Goal: Task Accomplishment & Management: Manage account settings

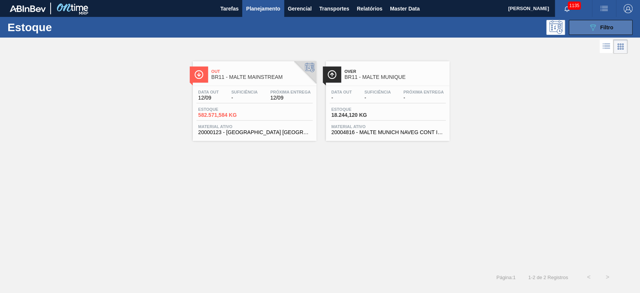
click at [591, 29] on icon "089F7B8B-B2A5-4AFE-B5C0-19BA573D28AC" at bounding box center [593, 27] width 9 height 9
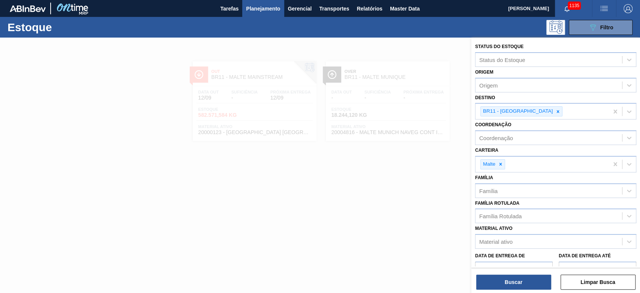
click at [248, 199] on div at bounding box center [320, 184] width 640 height 293
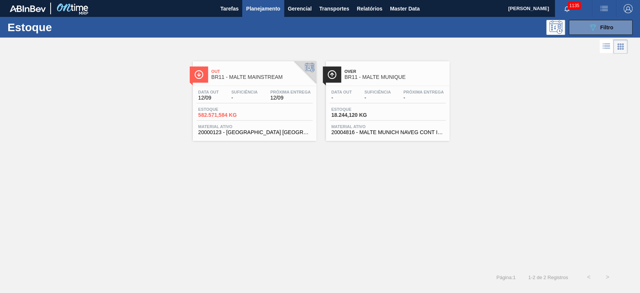
click at [253, 112] on div "Estoque 582.571,584 KG" at bounding box center [255, 114] width 116 height 14
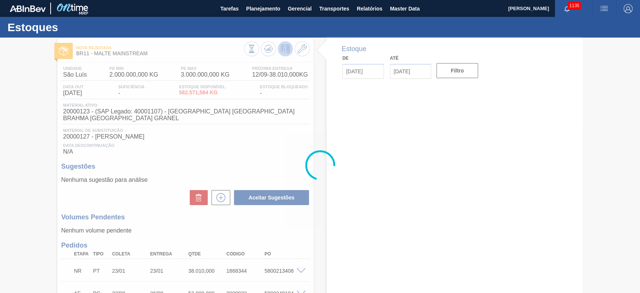
type input "[DATE]"
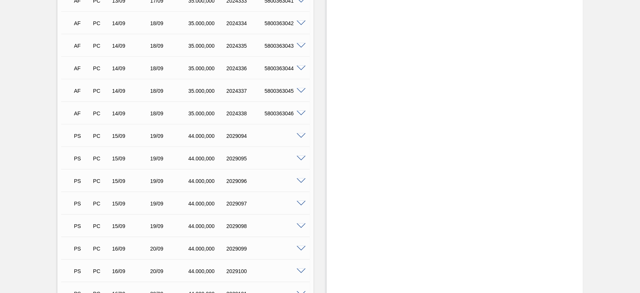
scroll to position [1400, 0]
click at [297, 134] on span at bounding box center [301, 137] width 9 height 6
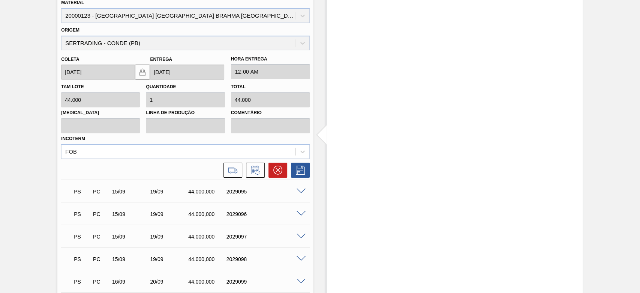
scroll to position [1550, 0]
click at [235, 168] on icon at bounding box center [235, 170] width 3 height 4
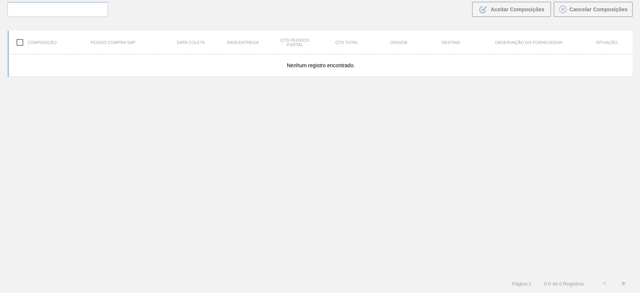
scroll to position [54, 0]
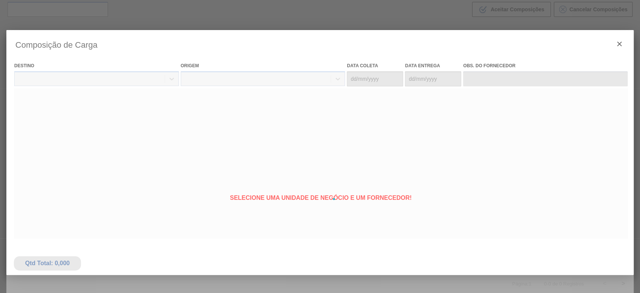
type coleta "[DATE]"
type entrega "[DATE]"
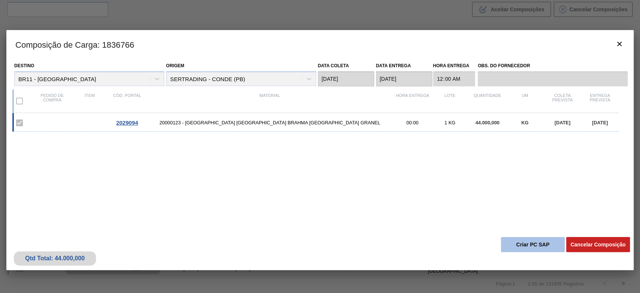
click at [525, 243] on button "Criar PC SAP" at bounding box center [533, 244] width 64 height 15
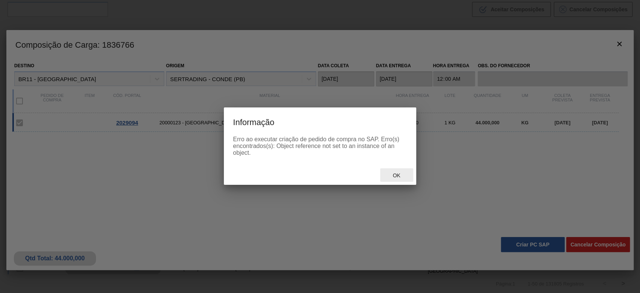
click at [404, 176] on span "Ok" at bounding box center [397, 175] width 20 height 6
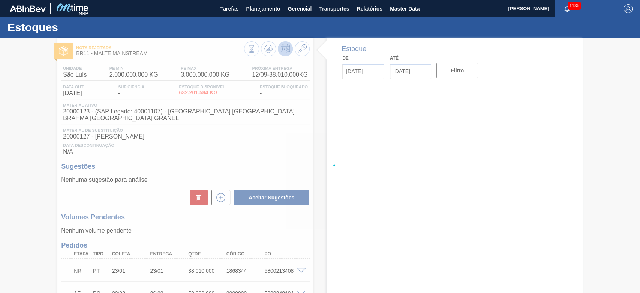
type input "[DATE]"
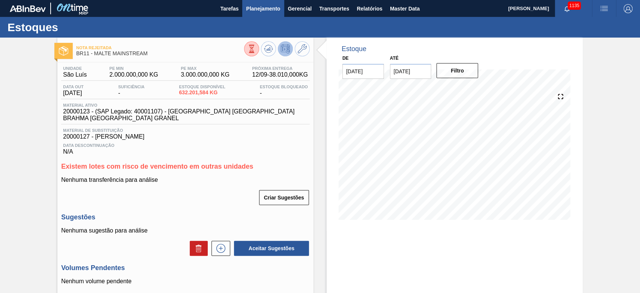
click at [265, 2] on button "Planejamento" at bounding box center [263, 8] width 42 height 17
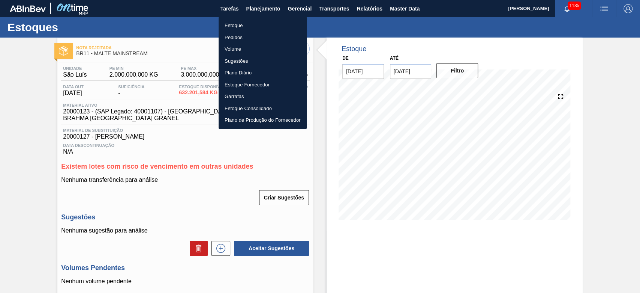
click at [233, 27] on li "Estoque" at bounding box center [263, 26] width 88 height 12
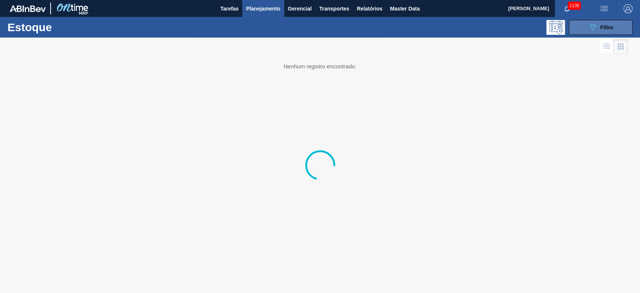
click at [604, 30] on div "089F7B8B-B2A5-4AFE-B5C0-19BA573D28AC Filtro" at bounding box center [601, 27] width 25 height 9
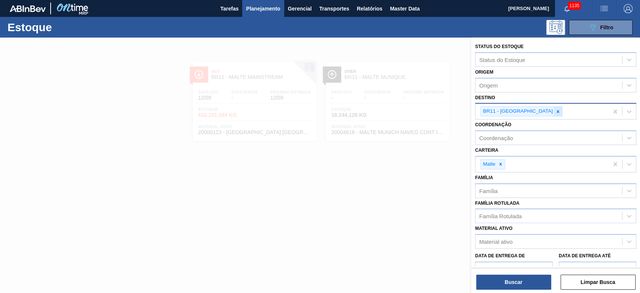
click at [556, 112] on icon at bounding box center [558, 111] width 5 height 5
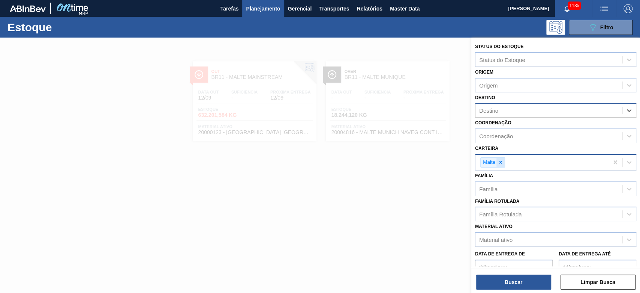
click at [500, 161] on icon at bounding box center [501, 162] width 3 height 3
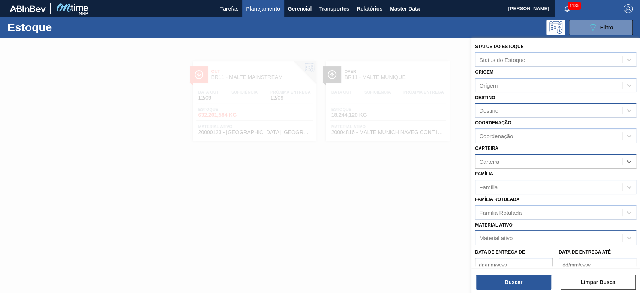
click at [502, 237] on div "Material ativo" at bounding box center [495, 237] width 33 height 6
paste ativo "20004817"
type ativo "20004817"
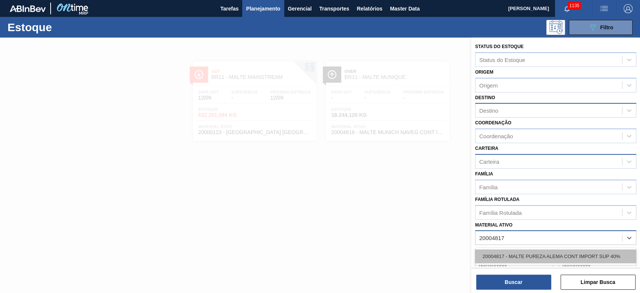
click at [499, 260] on div "20004817 - MALTE PUREZA ALEMA CONT IMPORT SUP 40%" at bounding box center [555, 256] width 161 height 14
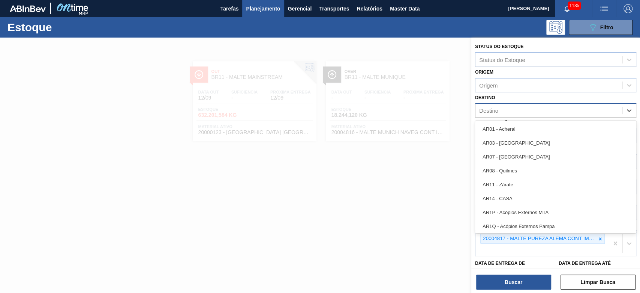
click at [489, 110] on div "Destino" at bounding box center [488, 110] width 19 height 6
type input "21"
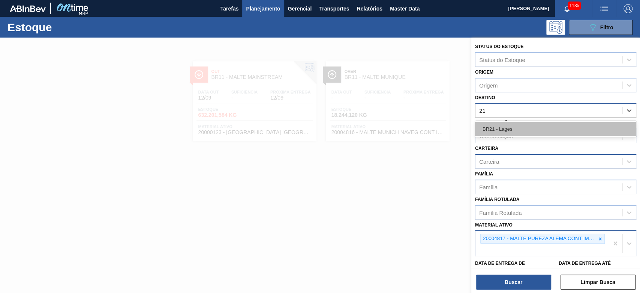
click at [488, 133] on div "BR21 - Lages" at bounding box center [555, 129] width 161 height 14
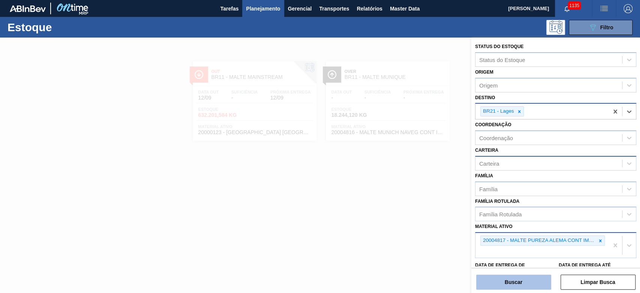
click at [508, 285] on button "Buscar" at bounding box center [513, 281] width 75 height 15
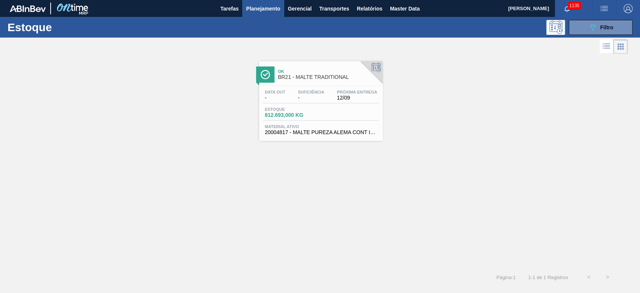
click at [293, 118] on div "Estoque 812.693,000 KG" at bounding box center [321, 114] width 116 height 14
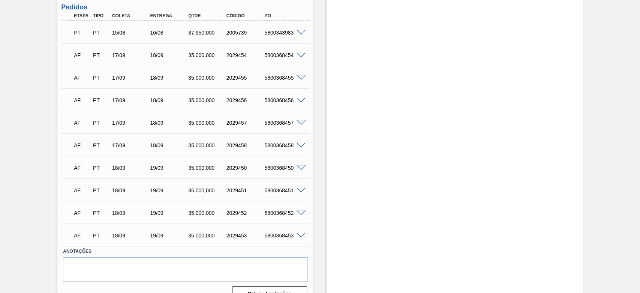
scroll to position [247, 0]
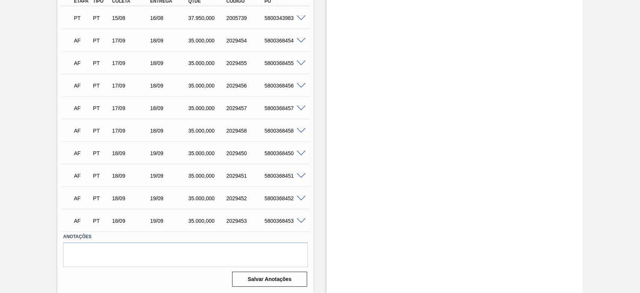
click at [302, 129] on span at bounding box center [301, 131] width 9 height 6
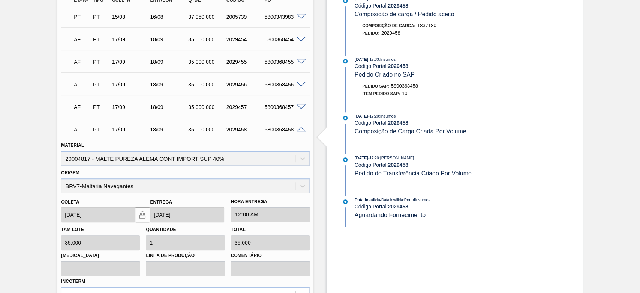
click at [304, 131] on span at bounding box center [301, 130] width 9 height 6
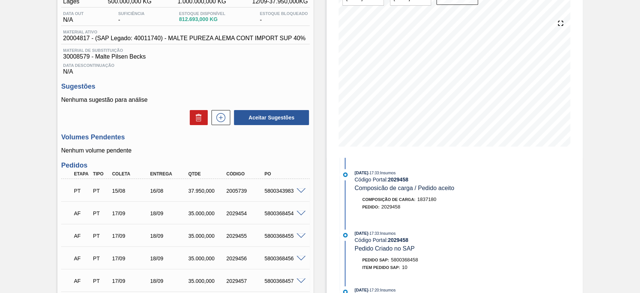
scroll to position [0, 0]
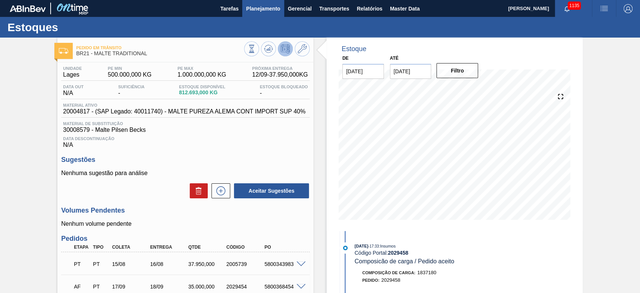
click at [268, 11] on span "Planejamento" at bounding box center [263, 8] width 34 height 9
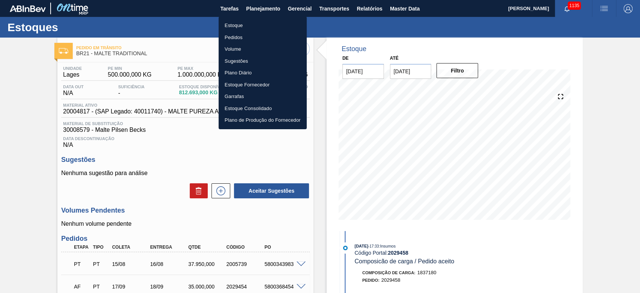
click at [233, 22] on li "Estoque" at bounding box center [263, 26] width 88 height 12
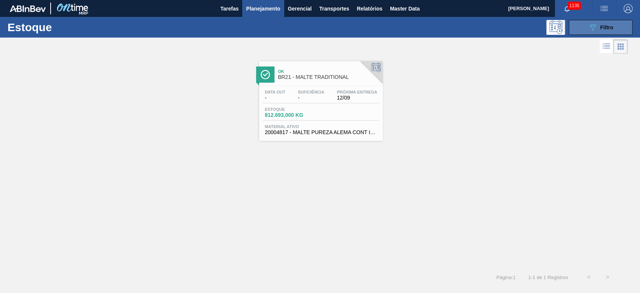
click at [591, 23] on icon "089F7B8B-B2A5-4AFE-B5C0-19BA573D28AC" at bounding box center [593, 27] width 9 height 9
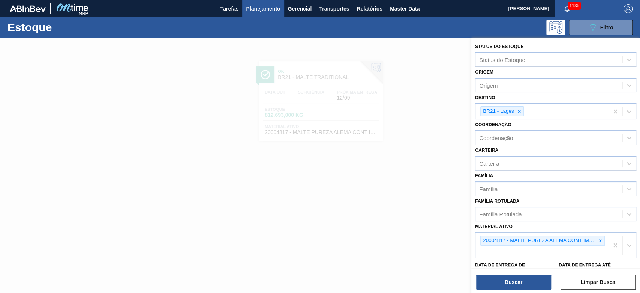
click at [273, 10] on span "Planejamento" at bounding box center [263, 8] width 34 height 9
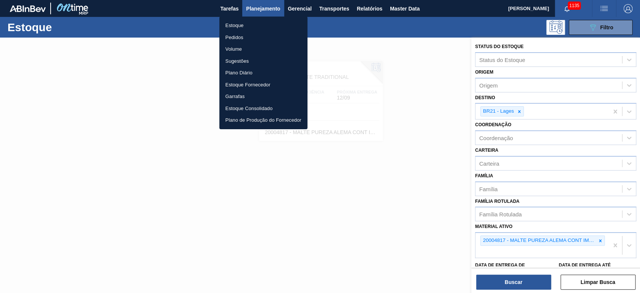
click at [235, 36] on li "Pedidos" at bounding box center [263, 38] width 88 height 12
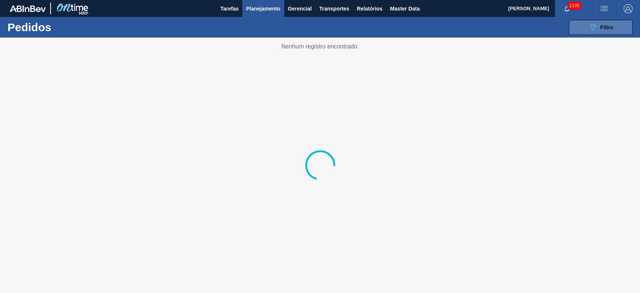
click at [605, 26] on span "Filtro" at bounding box center [607, 27] width 13 height 6
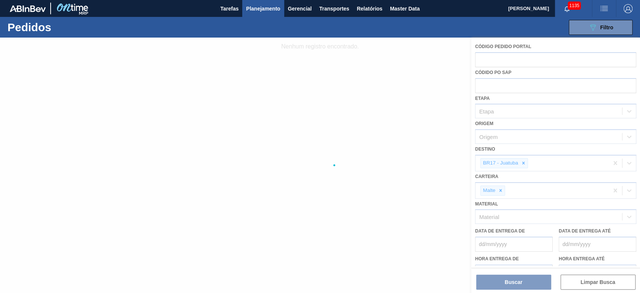
click at [524, 162] on div at bounding box center [320, 165] width 640 height 255
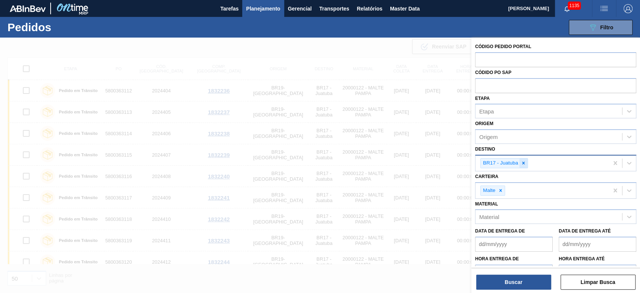
click at [524, 162] on icon at bounding box center [523, 162] width 5 height 5
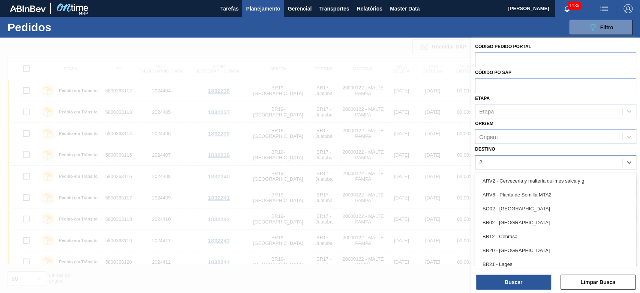
type input "26"
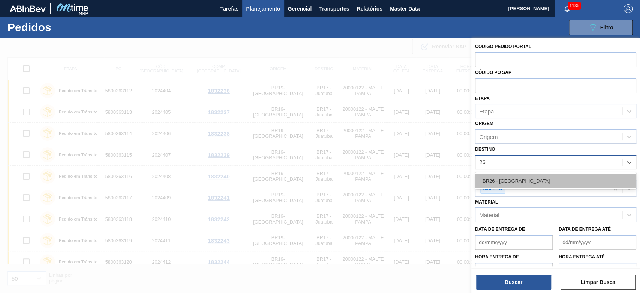
click at [513, 179] on div "BR26 - [GEOGRAPHIC_DATA]" at bounding box center [555, 181] width 161 height 14
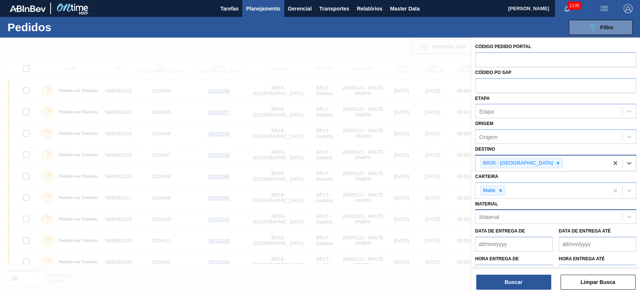
click at [500, 222] on div "Material" at bounding box center [555, 216] width 161 height 15
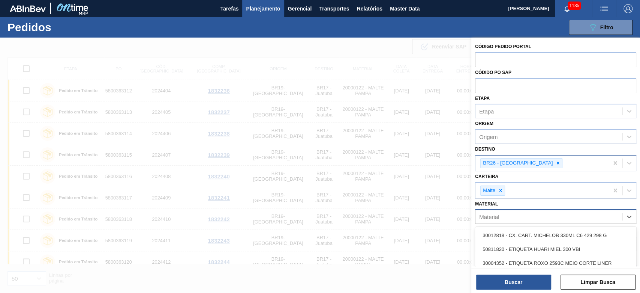
paste input "20004815"
type input "20004815"
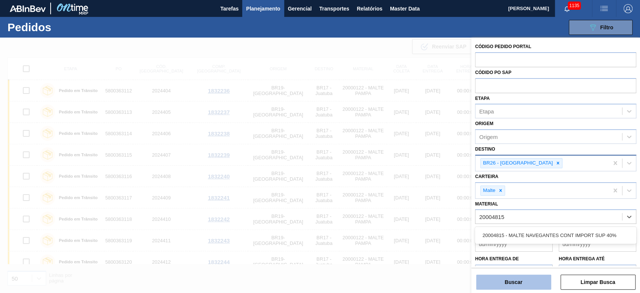
drag, startPoint x: 502, startPoint y: 233, endPoint x: 502, endPoint y: 274, distance: 40.9
click at [502, 233] on div "20004815 - MALTE NAVEGANTES CONT IMPORT SUP 40%" at bounding box center [555, 235] width 161 height 14
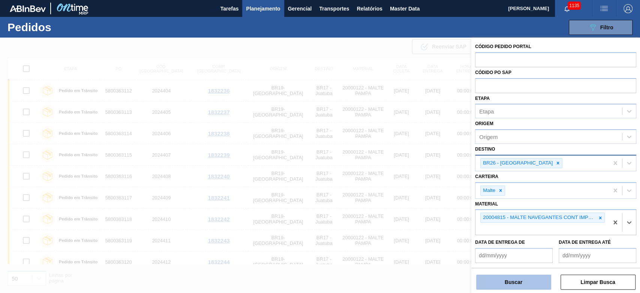
click at [501, 284] on button "Buscar" at bounding box center [513, 281] width 75 height 15
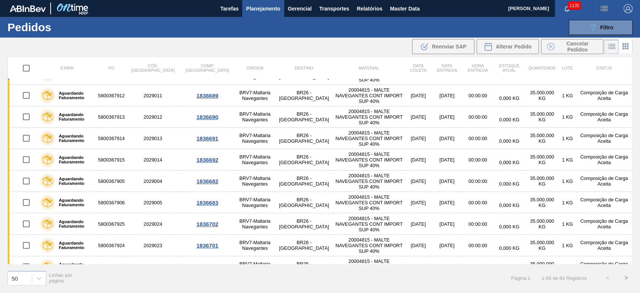
scroll to position [883, 0]
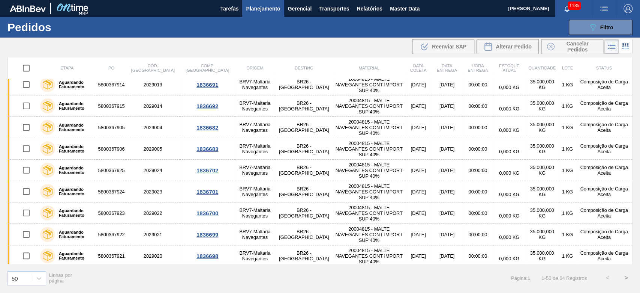
click at [625, 276] on button ">" at bounding box center [626, 277] width 19 height 19
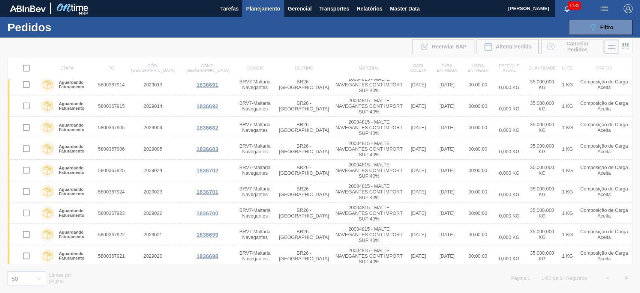
scroll to position [114, 0]
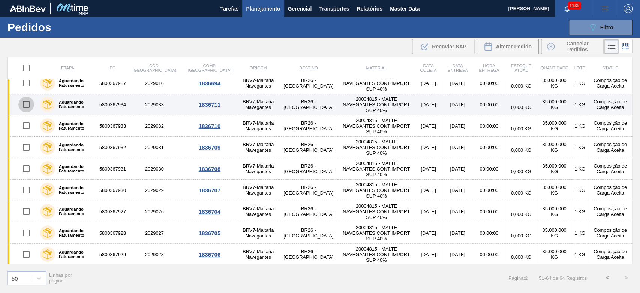
click at [26, 105] on input "checkbox" at bounding box center [26, 104] width 16 height 16
checkbox input "true"
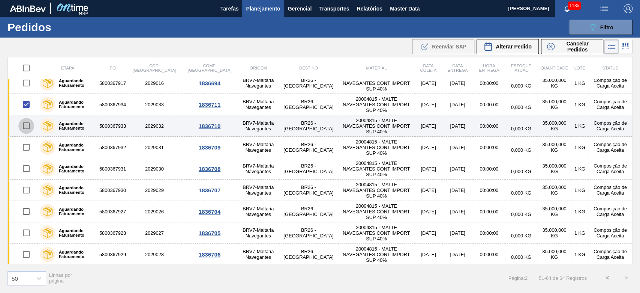
click at [27, 122] on input "checkbox" at bounding box center [26, 126] width 16 height 16
checkbox input "true"
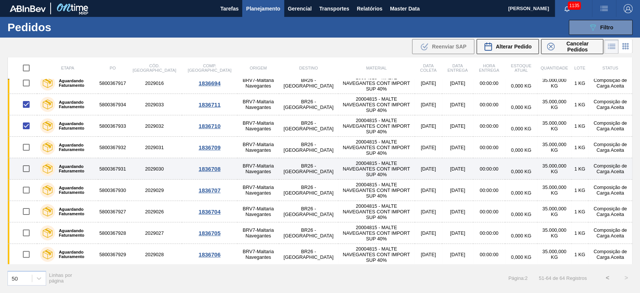
drag, startPoint x: 26, startPoint y: 146, endPoint x: 25, endPoint y: 173, distance: 27.0
click at [26, 146] on input "checkbox" at bounding box center [26, 147] width 16 height 16
checkbox input "true"
click at [24, 168] on input "checkbox" at bounding box center [26, 169] width 16 height 16
checkbox input "true"
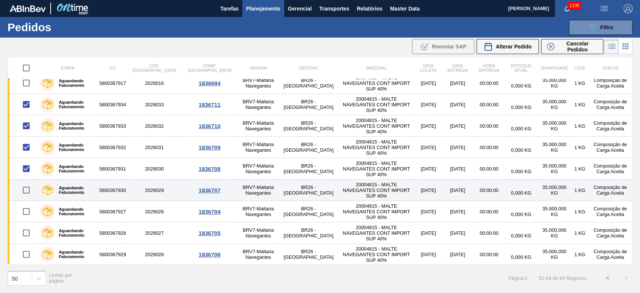
click at [28, 188] on input "checkbox" at bounding box center [26, 190] width 16 height 16
checkbox input "true"
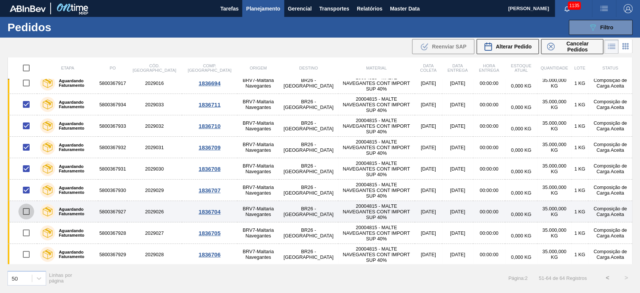
click at [27, 210] on input "checkbox" at bounding box center [26, 211] width 16 height 16
checkbox input "true"
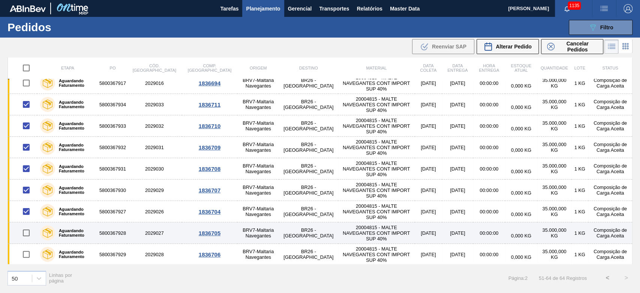
click at [24, 229] on input "checkbox" at bounding box center [26, 233] width 16 height 16
checkbox input "true"
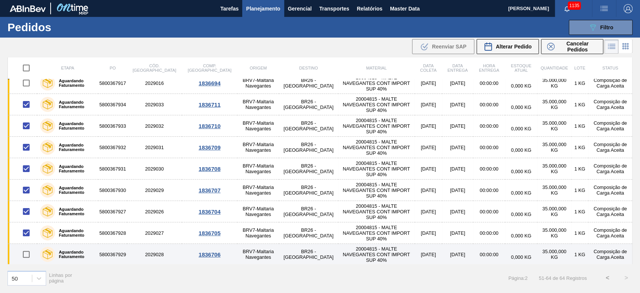
click at [27, 252] on input "checkbox" at bounding box center [26, 254] width 16 height 16
checkbox input "true"
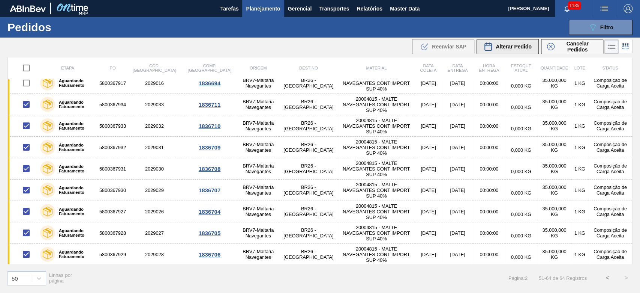
click at [504, 46] on span "Alterar Pedido" at bounding box center [514, 47] width 36 height 6
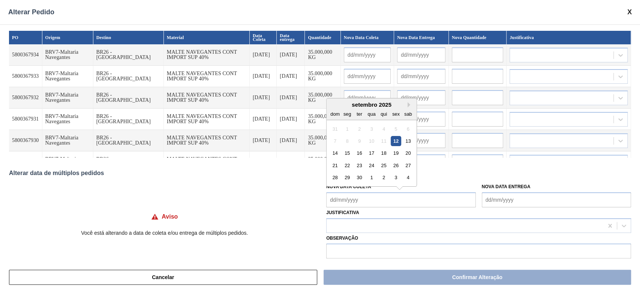
click at [332, 200] on Coleta "Nova Data Coleta" at bounding box center [400, 199] width 149 height 15
click at [358, 104] on div "setembro 2025" at bounding box center [372, 104] width 90 height 6
click at [372, 155] on div "17" at bounding box center [372, 153] width 10 height 10
type Coleta "[DATE]"
type input "[DATE]"
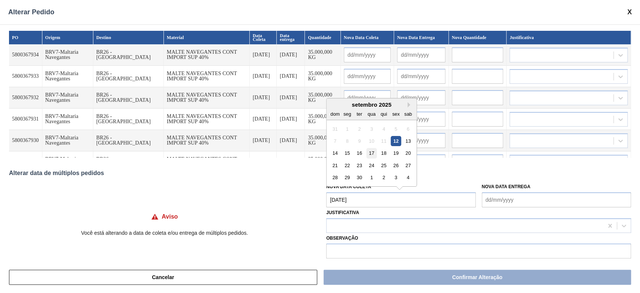
type input "[DATE]"
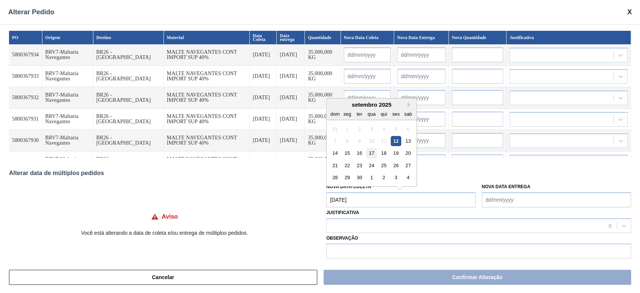
type input "[DATE]"
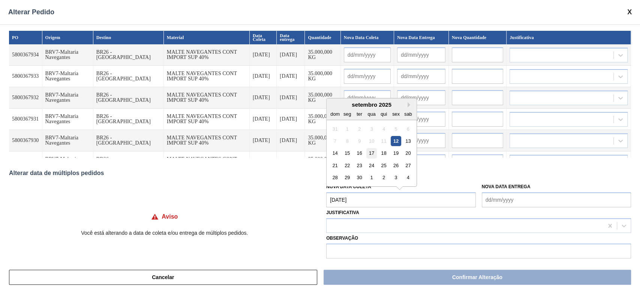
type input "[DATE]"
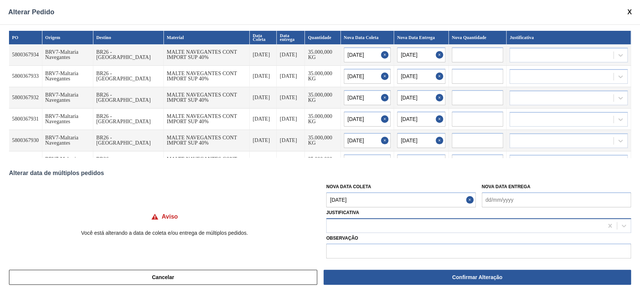
click at [354, 222] on div at bounding box center [465, 225] width 277 height 11
type input "out"
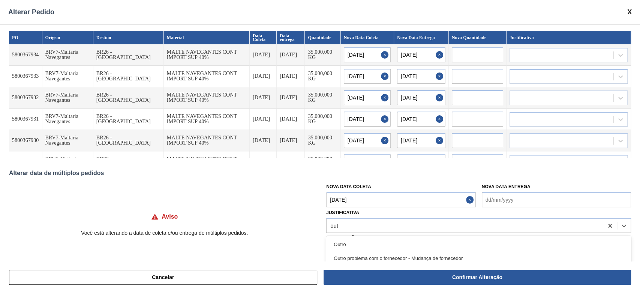
click at [367, 244] on div "Outro" at bounding box center [478, 244] width 305 height 14
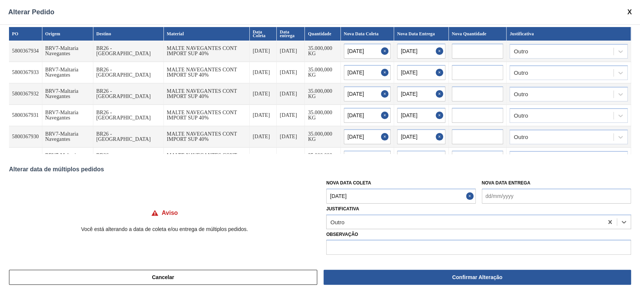
scroll to position [6, 0]
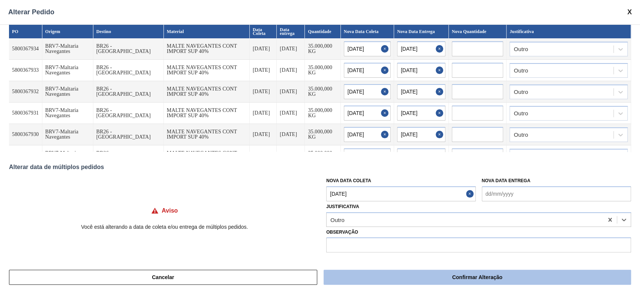
click at [417, 275] on button "Confirmar Alteração" at bounding box center [478, 276] width 308 height 15
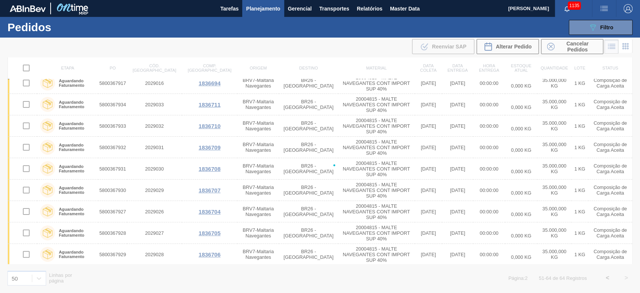
checkbox input "false"
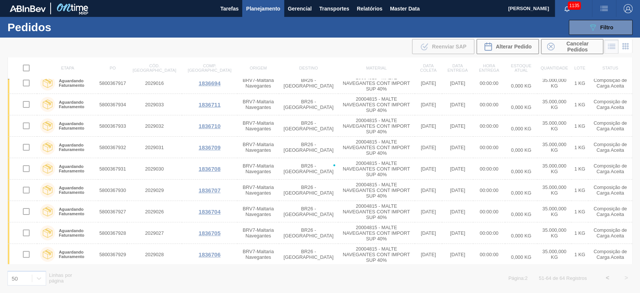
checkbox input "false"
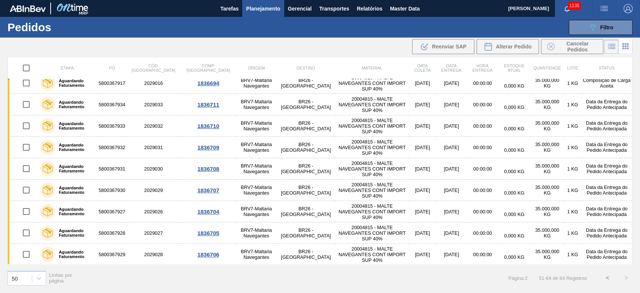
click at [258, 9] on span "Planejamento" at bounding box center [263, 8] width 34 height 9
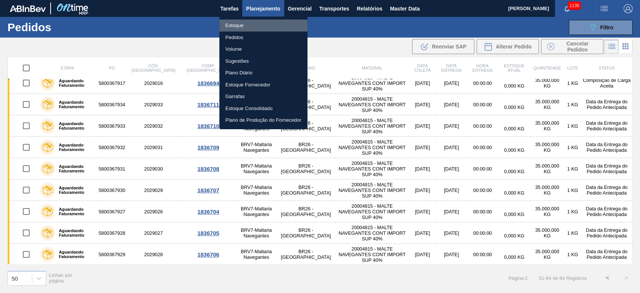
click at [235, 27] on li "Estoque" at bounding box center [263, 26] width 88 height 12
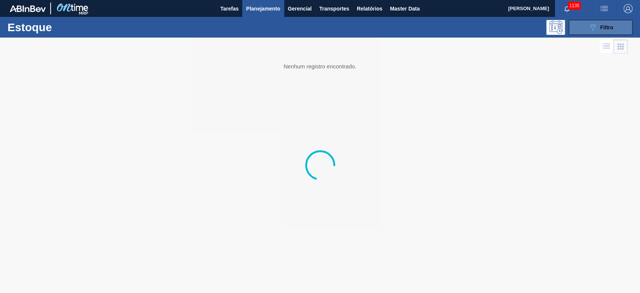
click at [582, 28] on button "089F7B8B-B2A5-4AFE-B5C0-19BA573D28AC Filtro" at bounding box center [601, 27] width 64 height 15
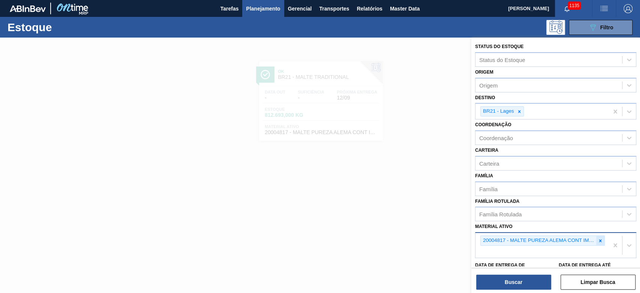
click at [600, 238] on icon at bounding box center [600, 240] width 5 height 5
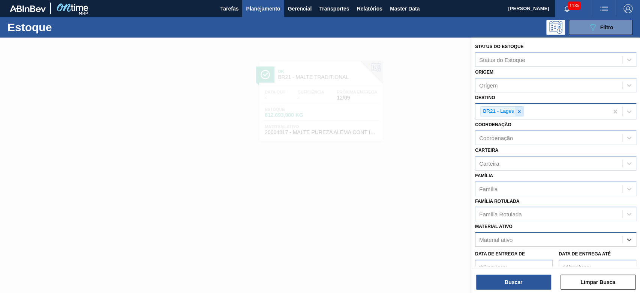
click at [518, 110] on icon at bounding box center [519, 111] width 5 height 5
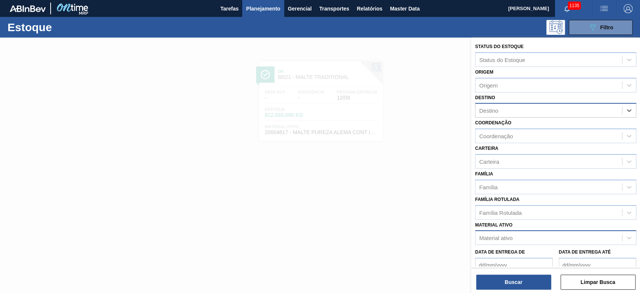
type input "11"
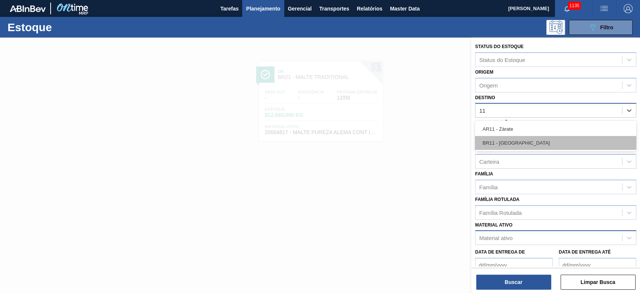
click at [501, 137] on div "BR11 - [GEOGRAPHIC_DATA]" at bounding box center [555, 143] width 161 height 14
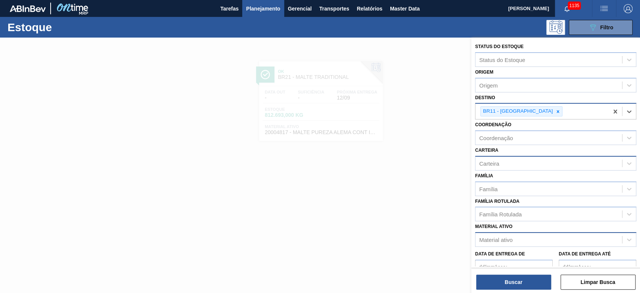
click at [494, 160] on div "Carteira" at bounding box center [489, 163] width 20 height 6
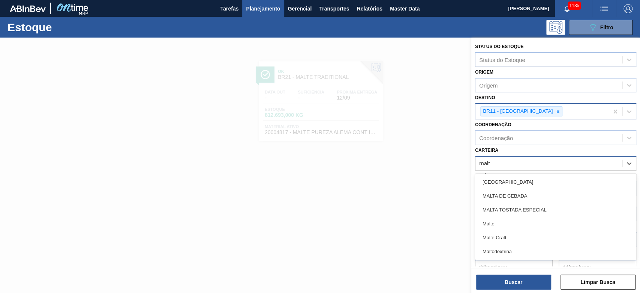
type input "malte"
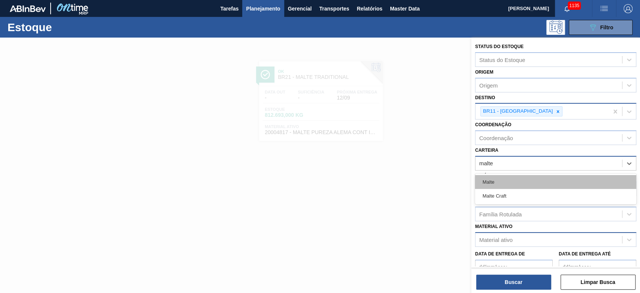
click at [484, 180] on div "Malte" at bounding box center [555, 182] width 161 height 14
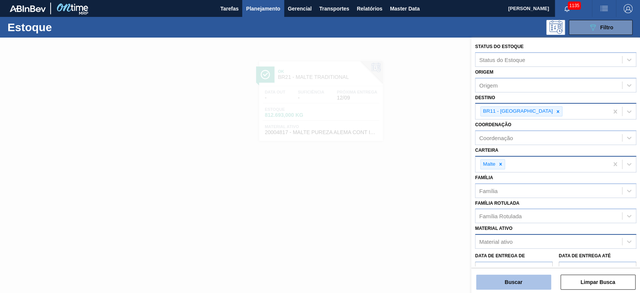
click at [499, 283] on button "Buscar" at bounding box center [513, 281] width 75 height 15
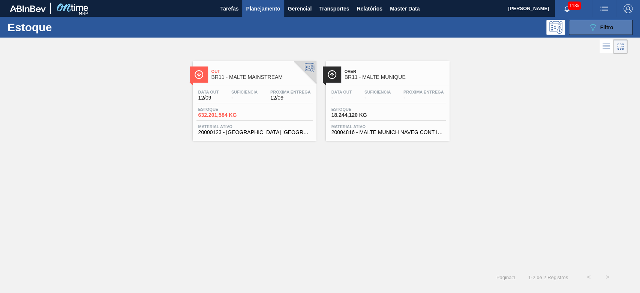
click at [592, 29] on icon at bounding box center [593, 27] width 6 height 6
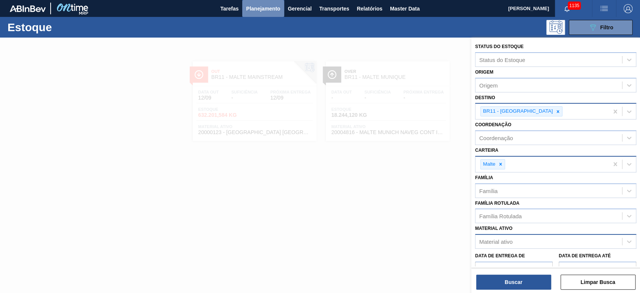
click at [270, 9] on span "Planejamento" at bounding box center [263, 8] width 34 height 9
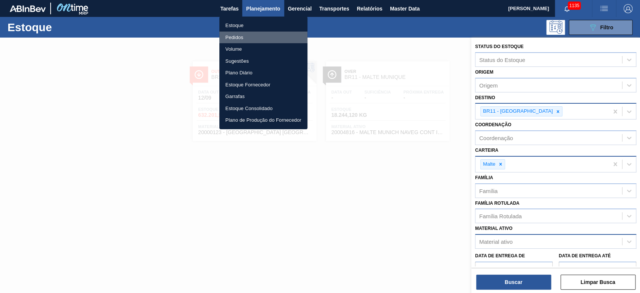
click at [239, 38] on li "Pedidos" at bounding box center [263, 38] width 88 height 12
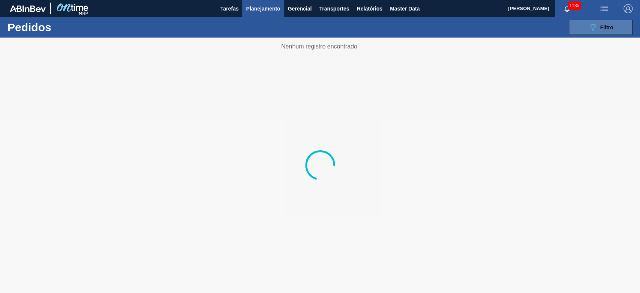
click at [602, 29] on span "Filtro" at bounding box center [607, 27] width 13 height 6
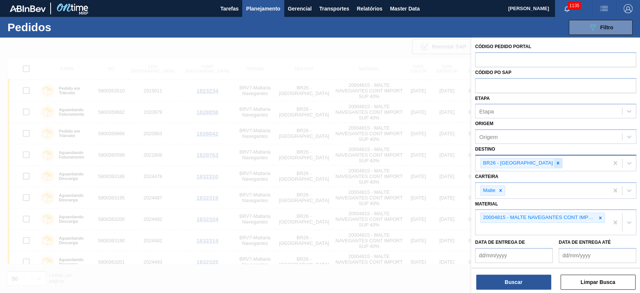
click at [557, 162] on icon at bounding box center [558, 163] width 3 height 3
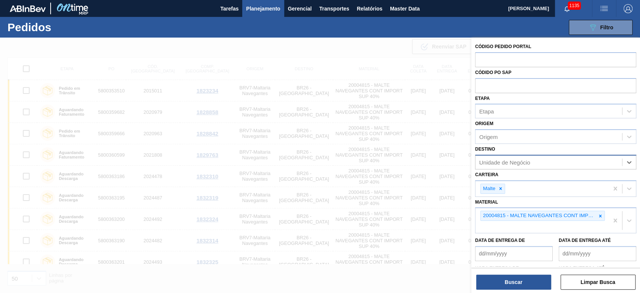
type input "11"
drag, startPoint x: 521, startPoint y: 190, endPoint x: 532, endPoint y: 197, distance: 12.4
click at [522, 190] on div "BR11 - [GEOGRAPHIC_DATA]" at bounding box center [555, 195] width 161 height 14
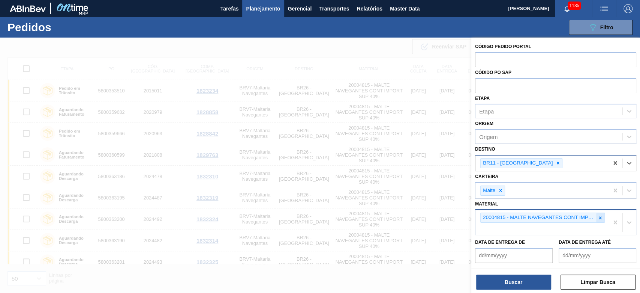
click at [601, 213] on div at bounding box center [600, 217] width 8 height 9
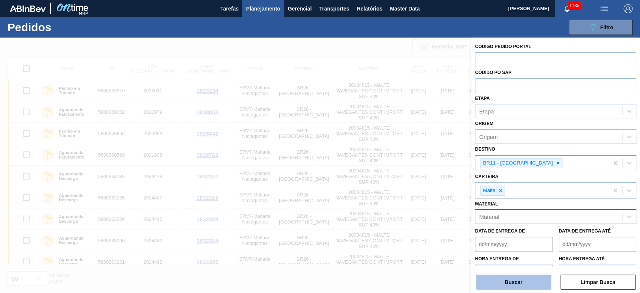
click at [487, 280] on button "Buscar" at bounding box center [513, 281] width 75 height 15
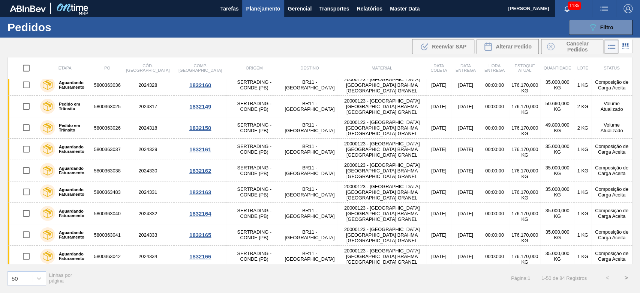
scroll to position [883, 0]
click at [628, 274] on button ">" at bounding box center [626, 277] width 19 height 19
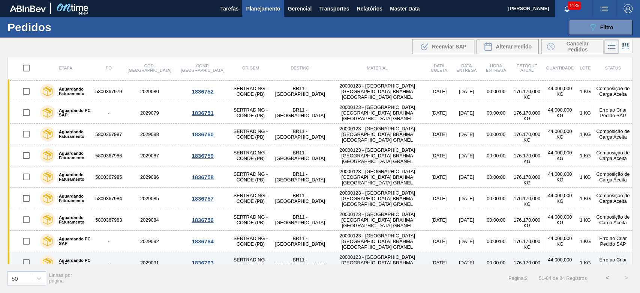
scroll to position [441, 0]
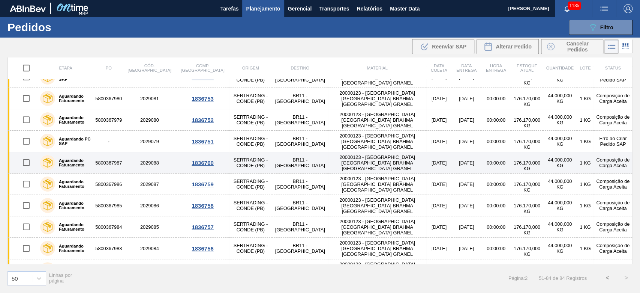
drag, startPoint x: 24, startPoint y: 161, endPoint x: 24, endPoint y: 167, distance: 6.4
click at [24, 161] on input "checkbox" at bounding box center [26, 163] width 16 height 16
checkbox input "true"
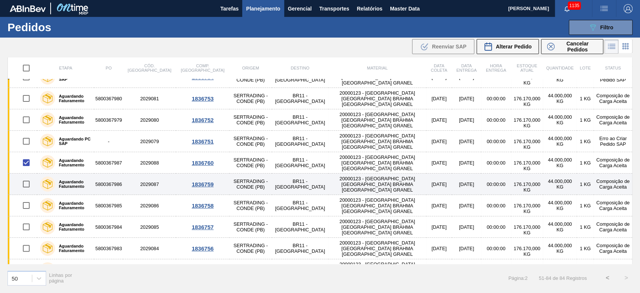
click at [19, 181] on input "checkbox" at bounding box center [26, 184] width 16 height 16
checkbox input "true"
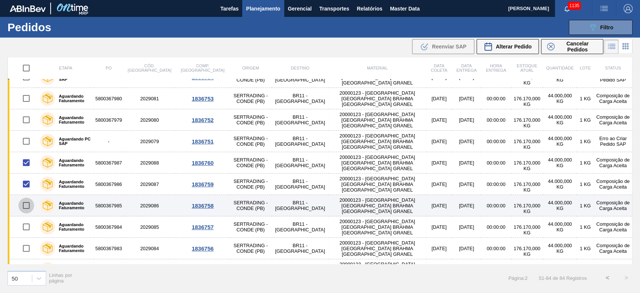
click at [27, 204] on input "checkbox" at bounding box center [26, 205] width 16 height 16
checkbox input "true"
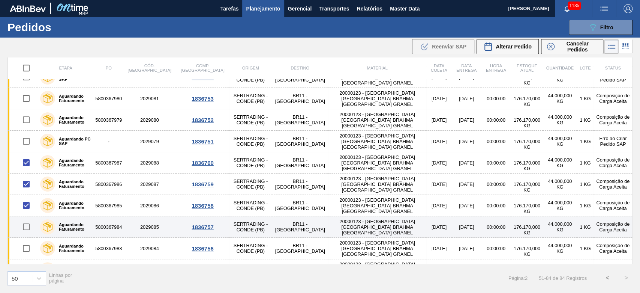
click at [23, 224] on input "checkbox" at bounding box center [26, 227] width 16 height 16
checkbox input "true"
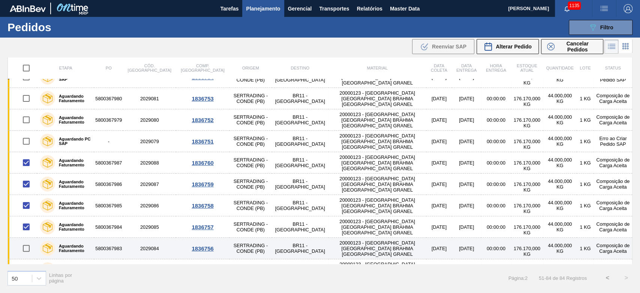
click at [26, 247] on input "checkbox" at bounding box center [26, 248] width 16 height 16
checkbox input "true"
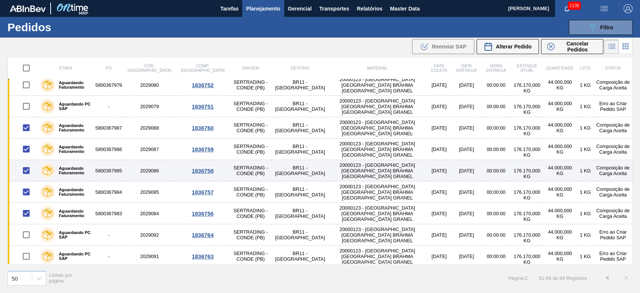
scroll to position [491, 0]
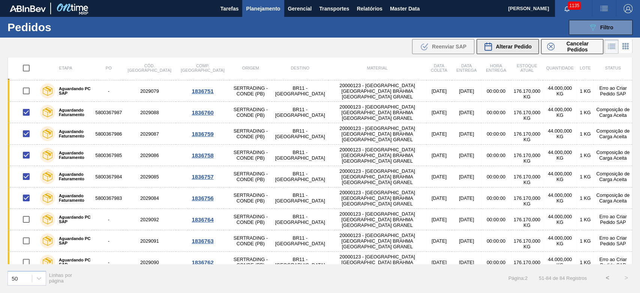
click at [507, 44] on span "Alterar Pedido" at bounding box center [514, 47] width 36 height 6
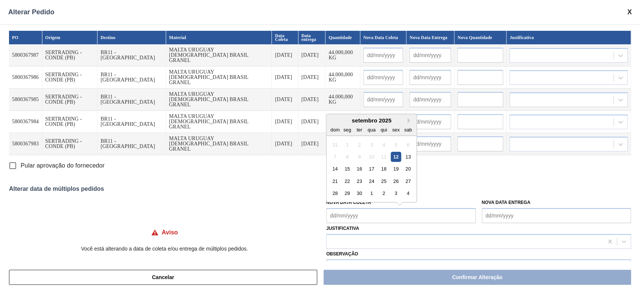
click at [335, 212] on Coleta "Nova Data Coleta" at bounding box center [400, 215] width 149 height 15
click at [351, 119] on div "setembro 2025" at bounding box center [372, 120] width 90 height 6
click at [345, 170] on div "15" at bounding box center [347, 169] width 10 height 10
type Coleta "[DATE]"
type input "[DATE]"
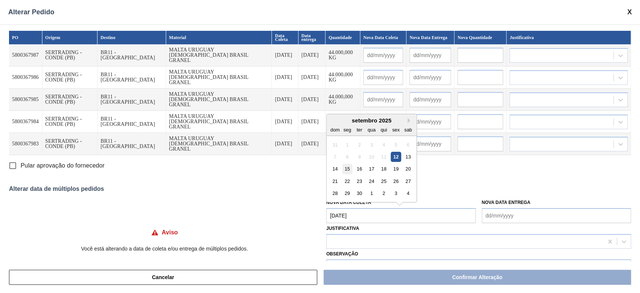
type input "[DATE]"
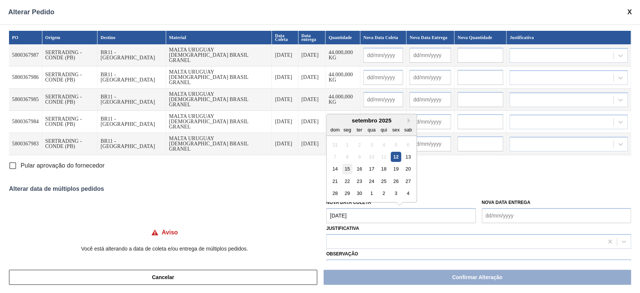
type input "[DATE]"
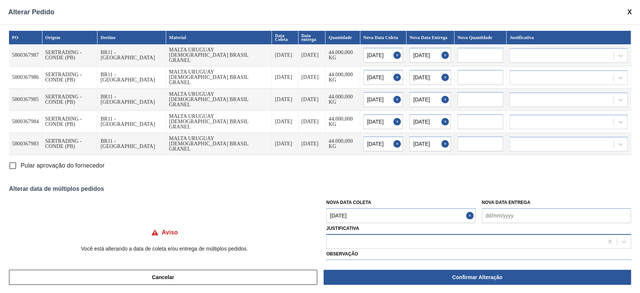
click at [335, 245] on div at bounding box center [465, 241] width 277 height 11
type input "out"
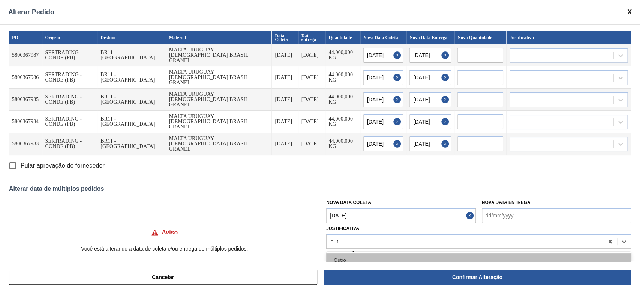
click at [347, 258] on div "Outro" at bounding box center [478, 260] width 305 height 14
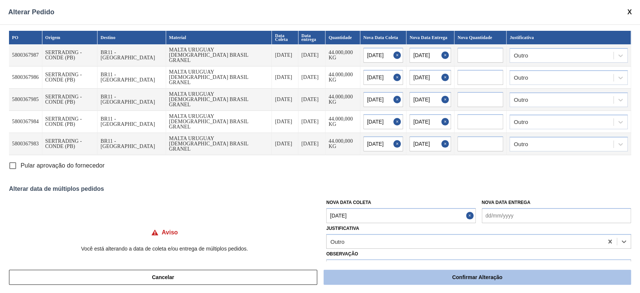
click at [466, 280] on button "Confirmar Alteração" at bounding box center [478, 276] width 308 height 15
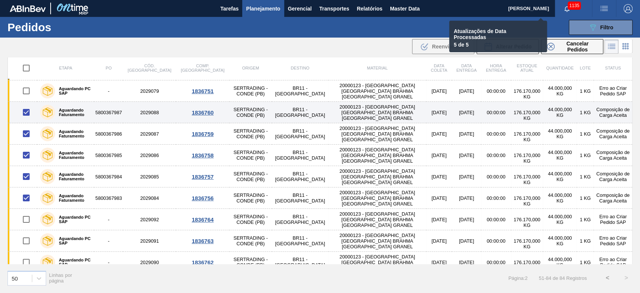
checkbox input "false"
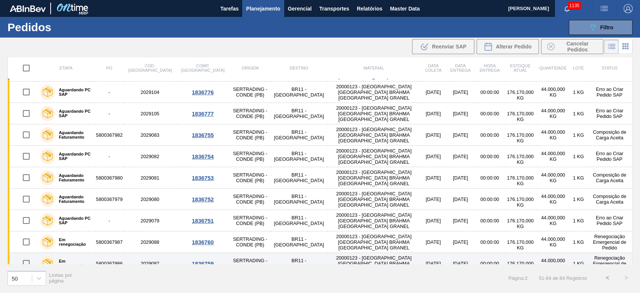
scroll to position [341, 0]
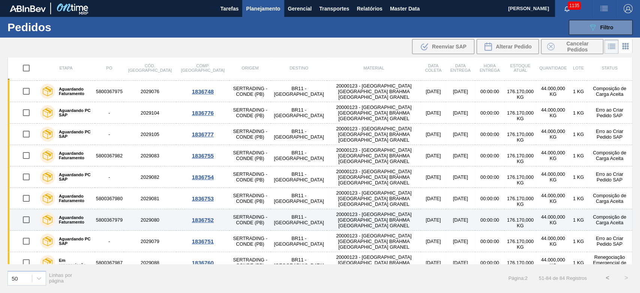
click at [24, 220] on input "checkbox" at bounding box center [26, 220] width 16 height 16
checkbox input "true"
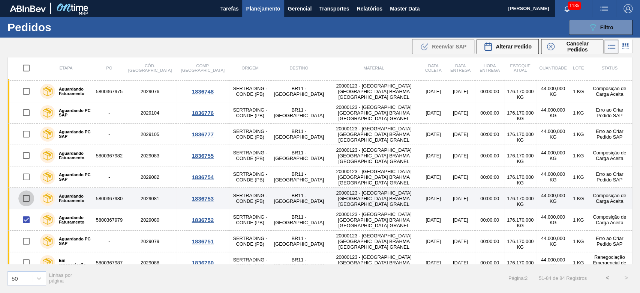
click at [25, 196] on input "checkbox" at bounding box center [26, 198] width 16 height 16
checkbox input "true"
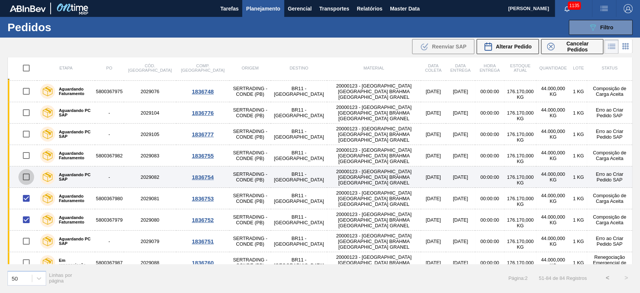
click at [24, 175] on input "checkbox" at bounding box center [26, 177] width 16 height 16
checkbox input "true"
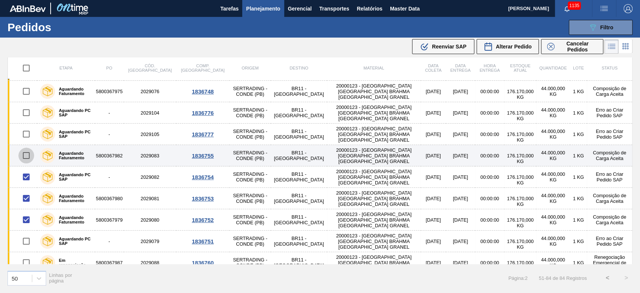
click at [25, 152] on input "checkbox" at bounding box center [26, 155] width 16 height 16
checkbox input "true"
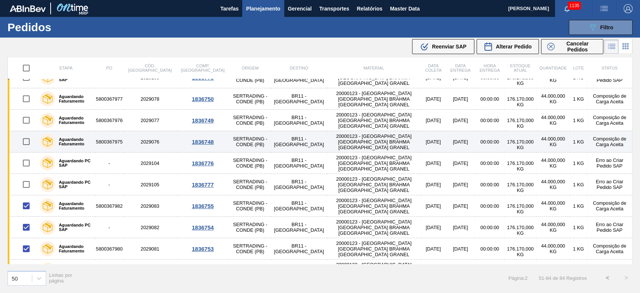
click at [25, 140] on input "checkbox" at bounding box center [26, 142] width 16 height 16
checkbox input "true"
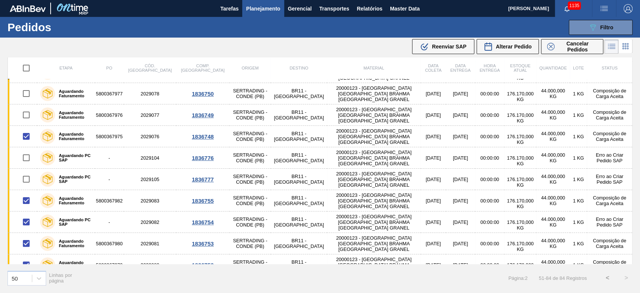
scroll to position [241, 0]
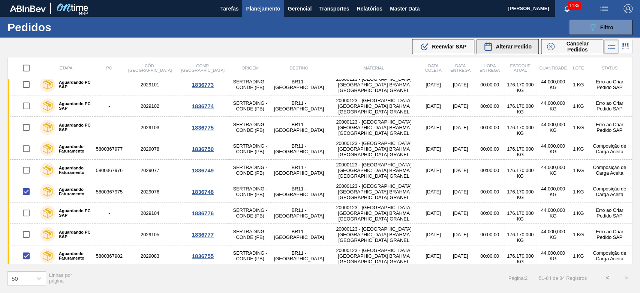
click at [500, 48] on span "Alterar Pedido" at bounding box center [514, 47] width 36 height 6
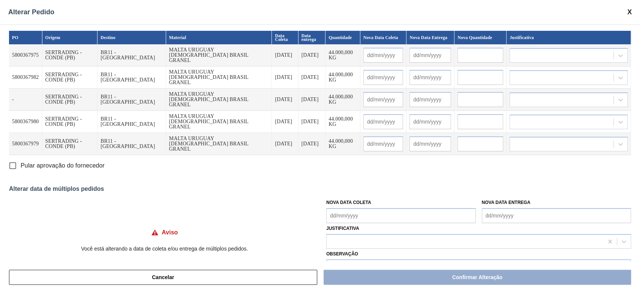
click at [15, 165] on input "Pular aprovação do fornecedor" at bounding box center [13, 166] width 16 height 16
checkbox input "true"
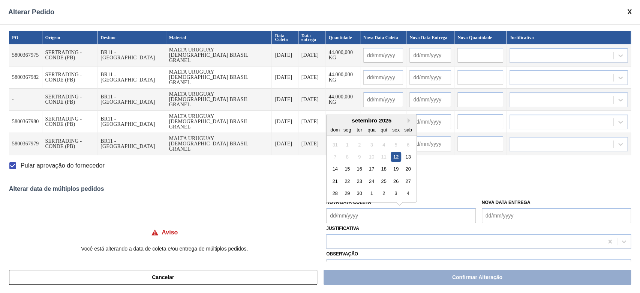
click at [336, 211] on Coleta "Nova Data Coleta" at bounding box center [400, 215] width 149 height 15
click at [346, 167] on div "15" at bounding box center [347, 169] width 10 height 10
type Coleta "[DATE]"
type input "[DATE]"
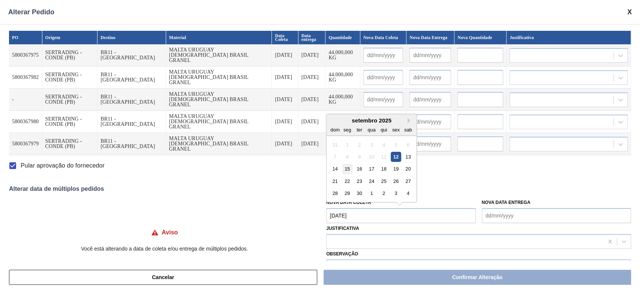
type input "[DATE]"
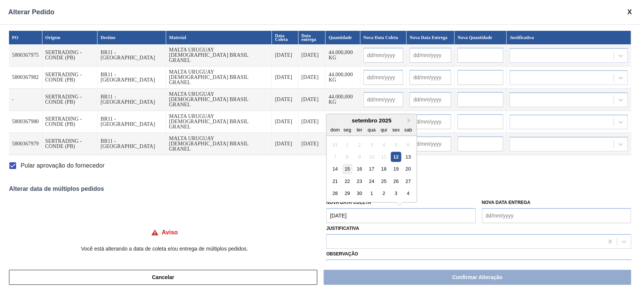
type input "[DATE]"
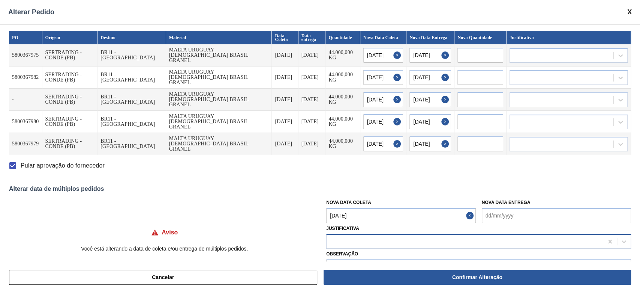
click at [342, 245] on div at bounding box center [465, 241] width 277 height 11
type input "outr"
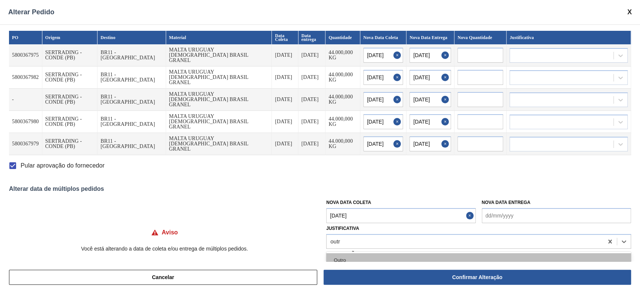
click at [357, 258] on div "Outro" at bounding box center [478, 260] width 305 height 14
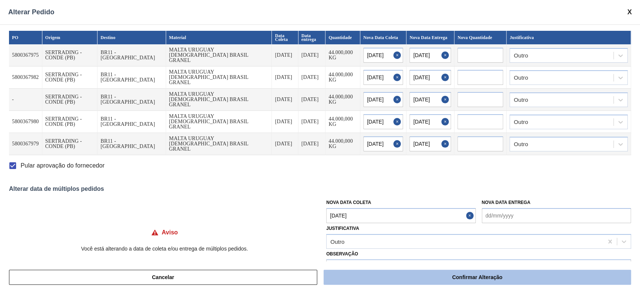
click at [375, 278] on button "Confirmar Alteração" at bounding box center [478, 276] width 308 height 15
checkbox input "false"
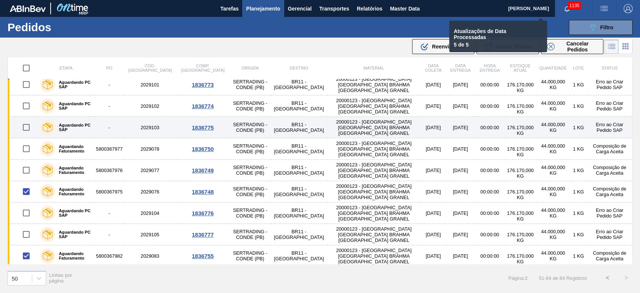
checkbox input "false"
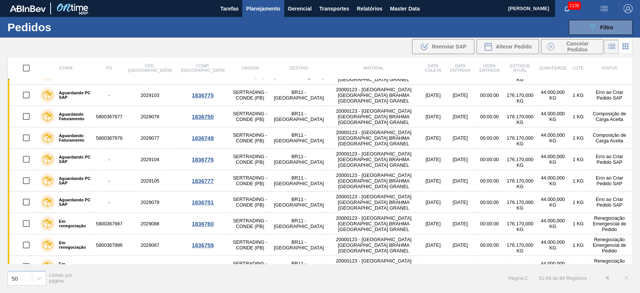
scroll to position [400, 0]
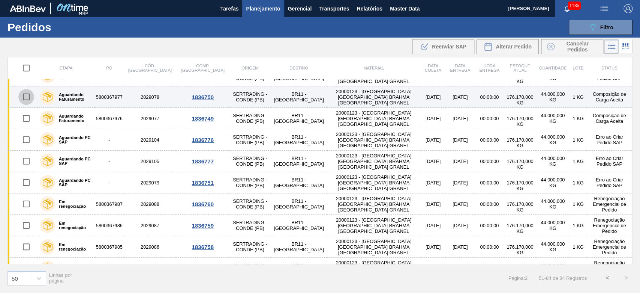
click at [25, 99] on input "checkbox" at bounding box center [26, 97] width 16 height 16
checkbox input "true"
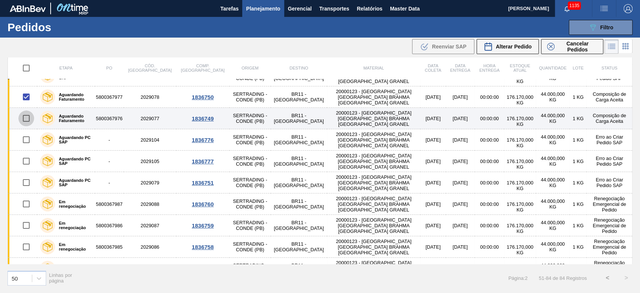
click at [23, 116] on input "checkbox" at bounding box center [26, 118] width 16 height 16
checkbox input "true"
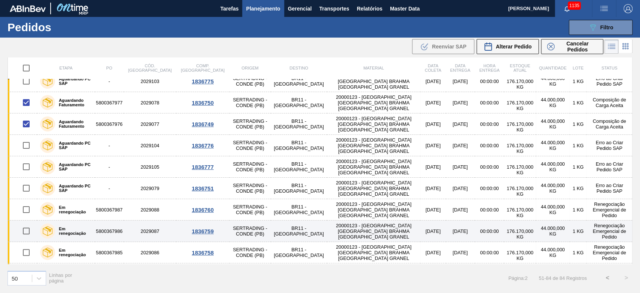
scroll to position [341, 0]
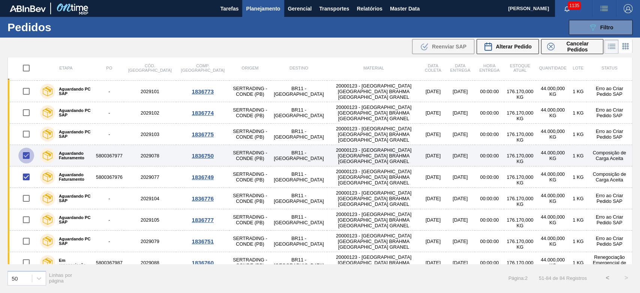
click at [26, 152] on input "checkbox" at bounding box center [26, 155] width 16 height 16
checkbox input "false"
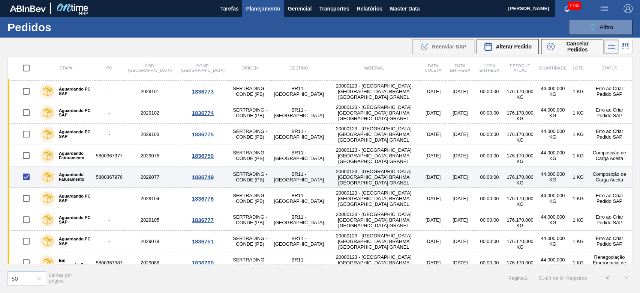
click at [25, 174] on input "checkbox" at bounding box center [26, 177] width 16 height 16
checkbox input "false"
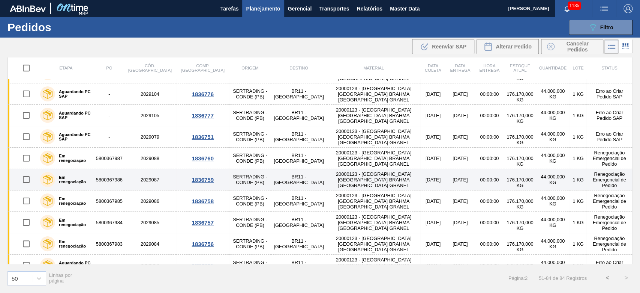
scroll to position [541, 0]
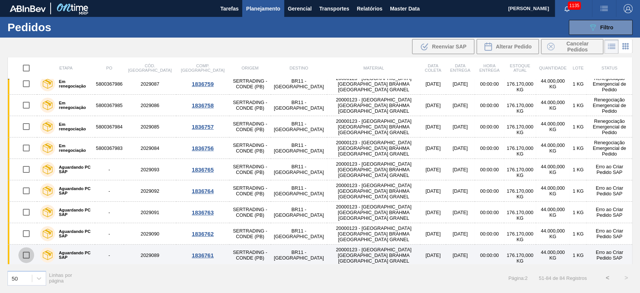
click at [26, 251] on input "checkbox" at bounding box center [26, 255] width 16 height 16
checkbox input "true"
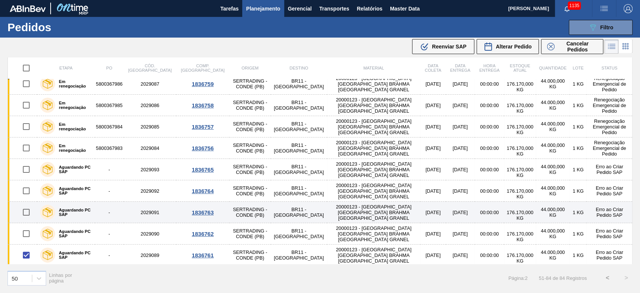
drag, startPoint x: 27, startPoint y: 231, endPoint x: 32, endPoint y: 211, distance: 20.4
click at [27, 231] on input "checkbox" at bounding box center [26, 233] width 16 height 16
checkbox input "true"
click at [28, 207] on input "checkbox" at bounding box center [26, 212] width 16 height 16
checkbox input "true"
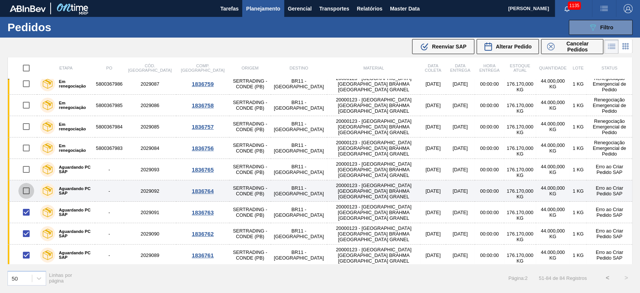
click at [27, 189] on input "checkbox" at bounding box center [26, 191] width 16 height 16
checkbox input "true"
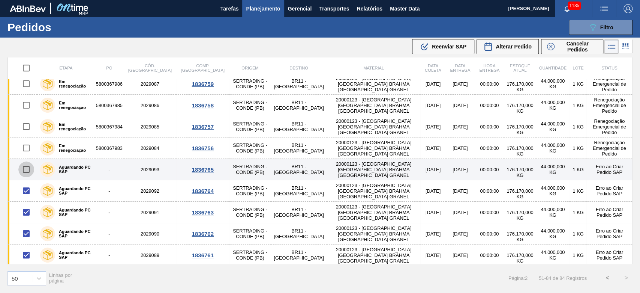
click at [27, 164] on input "checkbox" at bounding box center [26, 169] width 16 height 16
checkbox input "true"
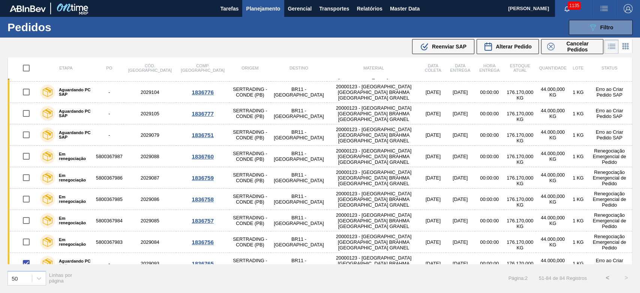
scroll to position [441, 0]
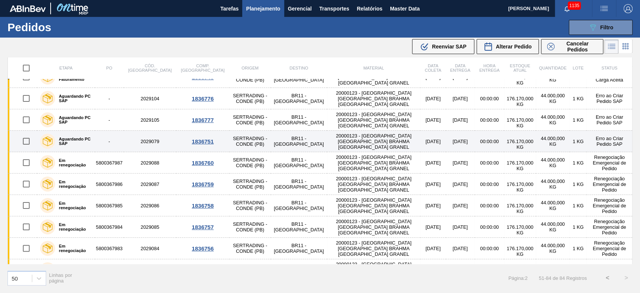
click at [26, 138] on input "checkbox" at bounding box center [26, 141] width 16 height 16
checkbox input "true"
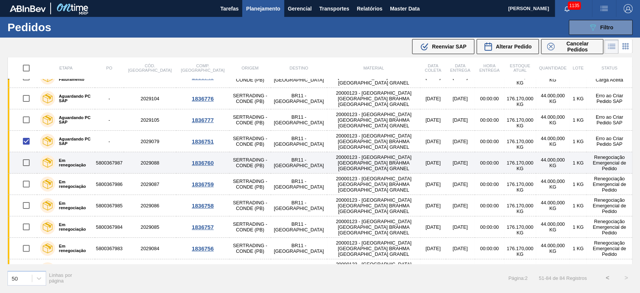
click at [27, 161] on input "checkbox" at bounding box center [26, 163] width 16 height 16
checkbox input "true"
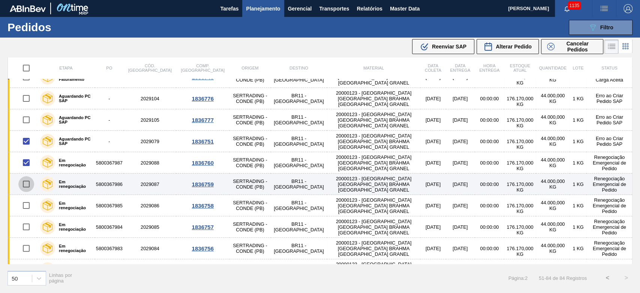
click at [26, 179] on input "checkbox" at bounding box center [26, 184] width 16 height 16
checkbox input "true"
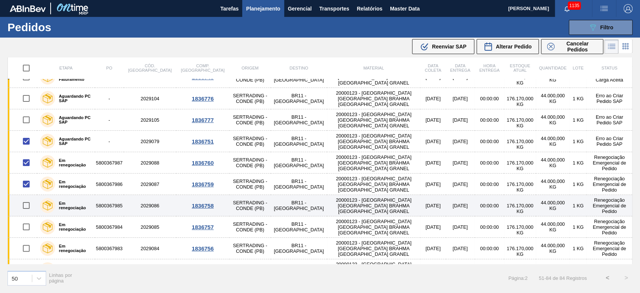
click at [28, 199] on input "checkbox" at bounding box center [26, 205] width 16 height 16
checkbox input "true"
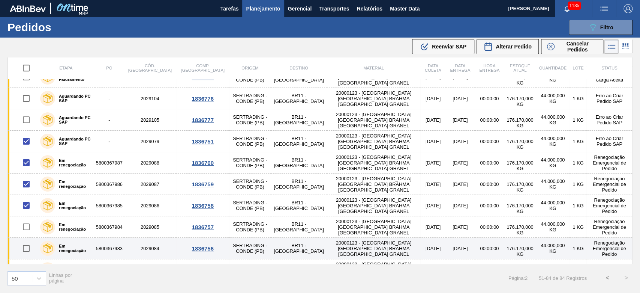
click at [25, 224] on input "checkbox" at bounding box center [26, 227] width 16 height 16
checkbox input "true"
click at [27, 248] on input "checkbox" at bounding box center [26, 248] width 16 height 16
checkbox input "true"
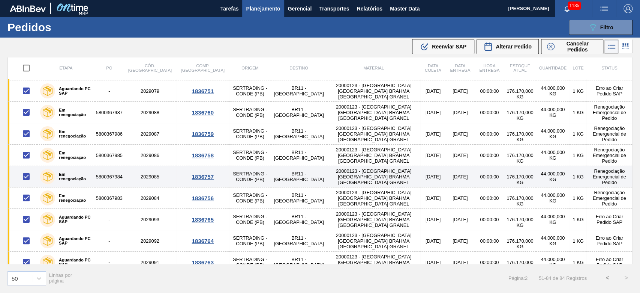
scroll to position [391, 0]
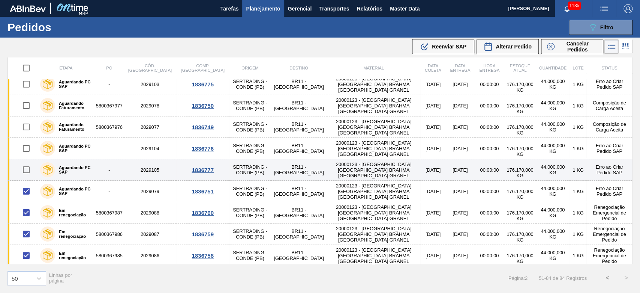
click at [27, 168] on input "checkbox" at bounding box center [26, 170] width 16 height 16
checkbox input "true"
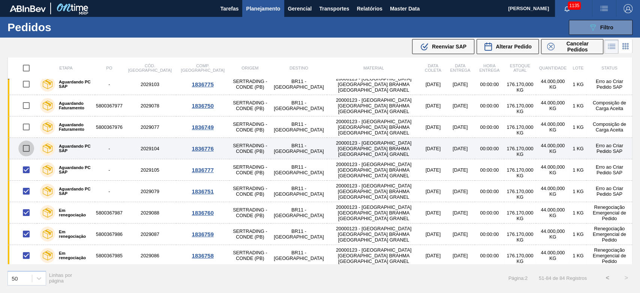
click at [21, 148] on input "checkbox" at bounding box center [26, 148] width 16 height 16
checkbox input "true"
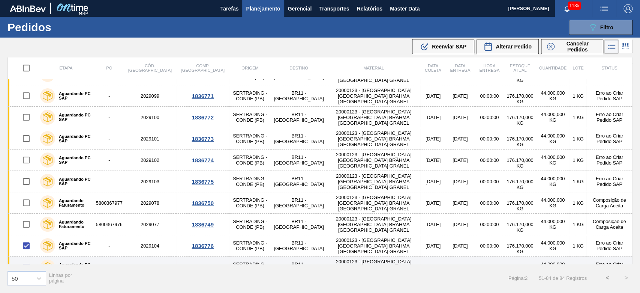
scroll to position [291, 0]
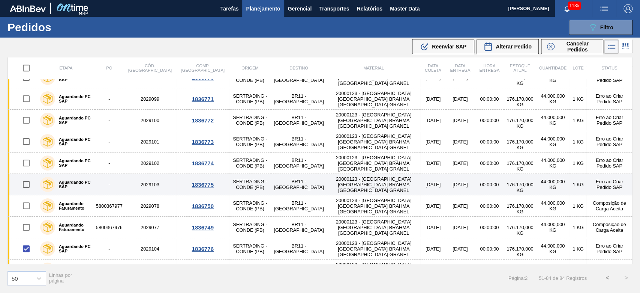
click at [25, 183] on input "checkbox" at bounding box center [26, 184] width 16 height 16
checkbox input "true"
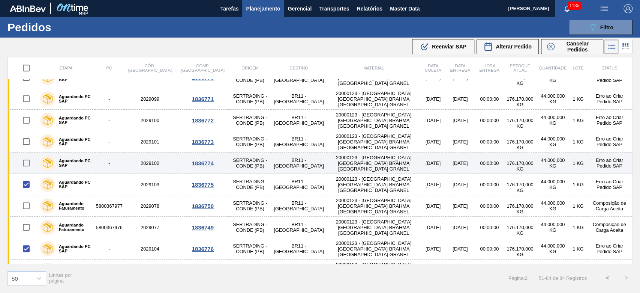
click at [27, 162] on input "checkbox" at bounding box center [26, 163] width 16 height 16
checkbox input "true"
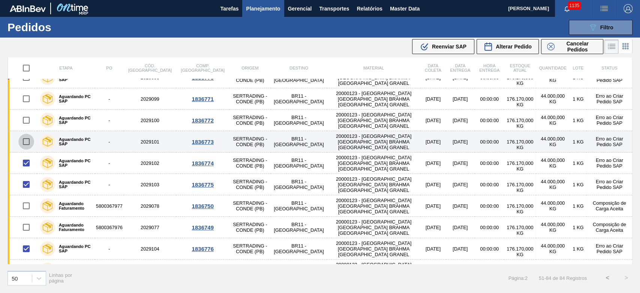
click at [23, 137] on input "checkbox" at bounding box center [26, 142] width 16 height 16
checkbox input "true"
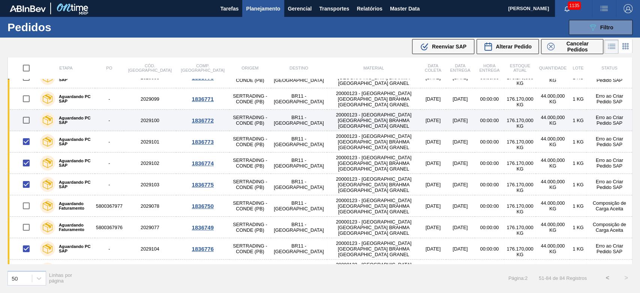
click at [27, 114] on input "checkbox" at bounding box center [26, 120] width 16 height 16
checkbox input "true"
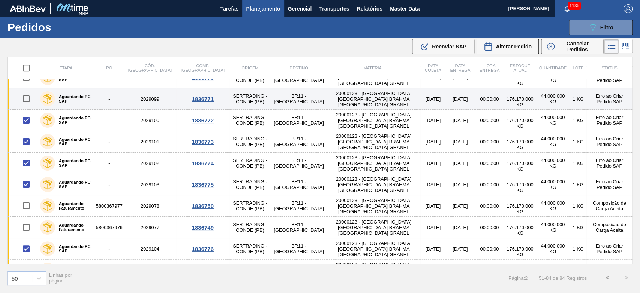
click at [26, 97] on input "checkbox" at bounding box center [26, 99] width 16 height 16
checkbox input "true"
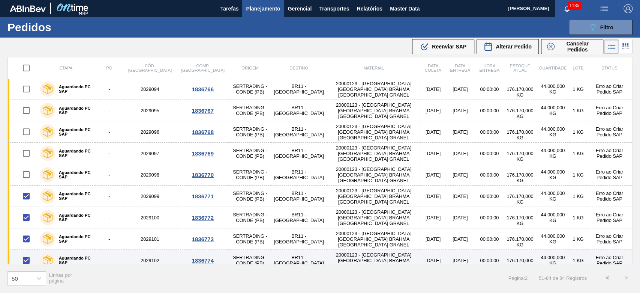
scroll to position [191, 0]
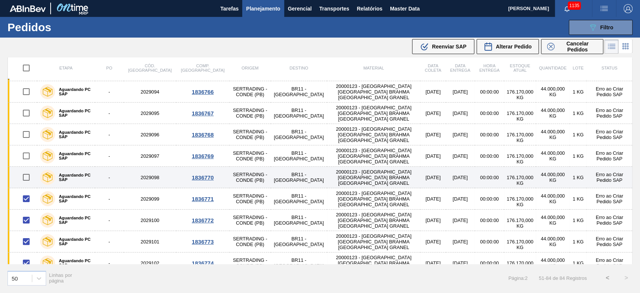
drag, startPoint x: 23, startPoint y: 176, endPoint x: 24, endPoint y: 169, distance: 6.4
click at [23, 176] on input "checkbox" at bounding box center [26, 177] width 16 height 16
checkbox input "true"
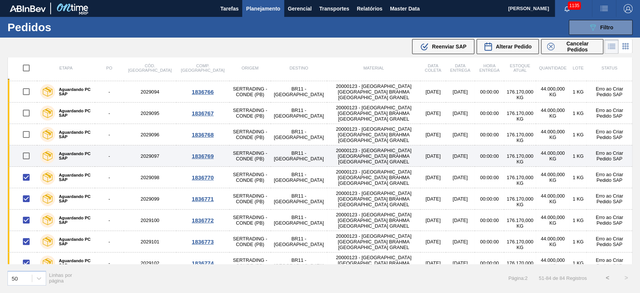
click at [24, 152] on input "checkbox" at bounding box center [26, 156] width 16 height 16
checkbox input "true"
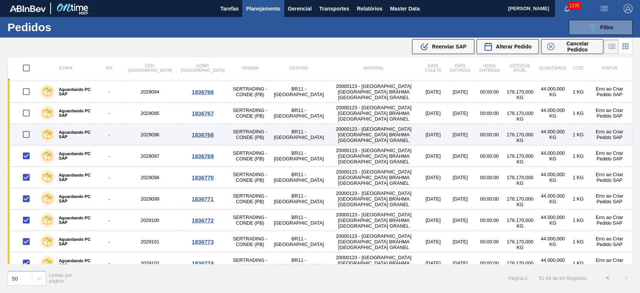
click at [24, 131] on input "checkbox" at bounding box center [26, 134] width 16 height 16
checkbox input "true"
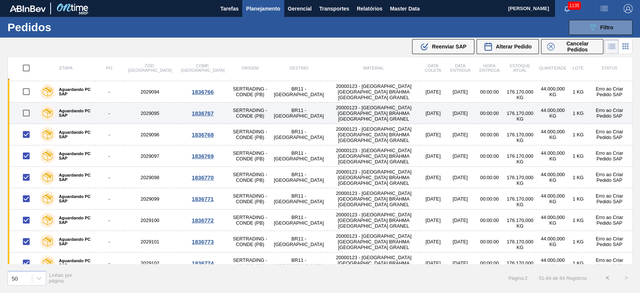
click at [27, 110] on input "checkbox" at bounding box center [26, 113] width 16 height 16
checkbox input "true"
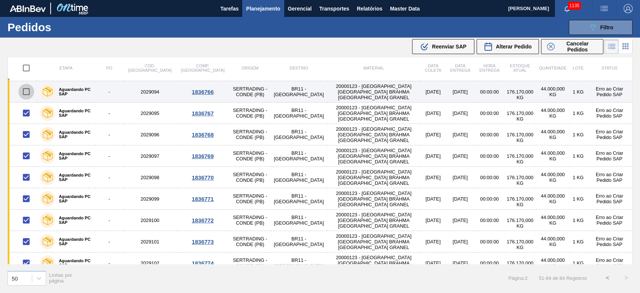
click at [29, 90] on input "checkbox" at bounding box center [26, 92] width 16 height 16
checkbox input "true"
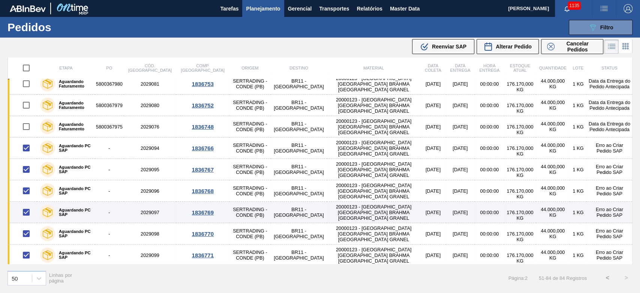
scroll to position [91, 0]
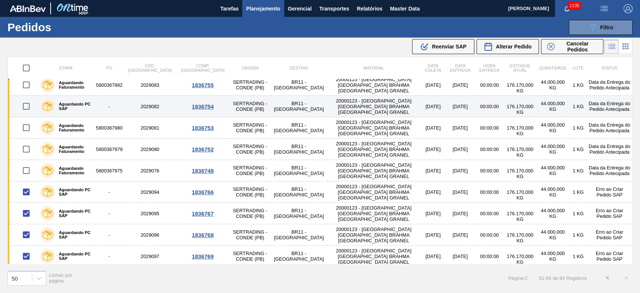
click at [27, 105] on input "checkbox" at bounding box center [26, 106] width 16 height 16
checkbox input "true"
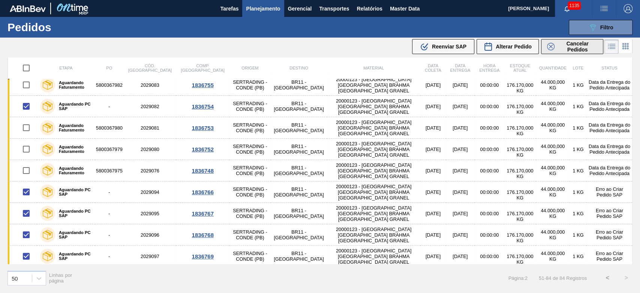
click at [576, 50] on span "Cancelar Pedidos" at bounding box center [578, 47] width 40 height 12
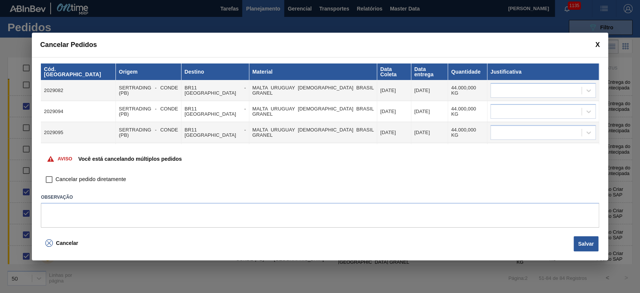
click at [52, 179] on input "Cancelar pedido diretamente" at bounding box center [49, 179] width 13 height 13
checkbox input "true"
click at [504, 85] on div at bounding box center [536, 90] width 91 height 11
type input "p"
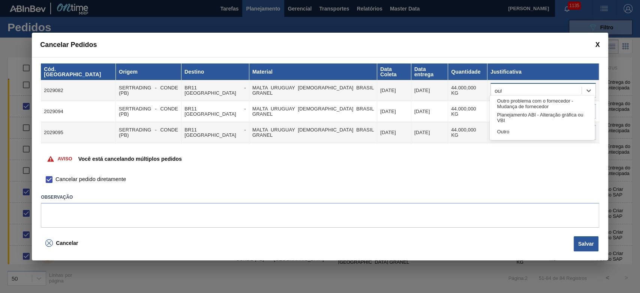
type input "outr"
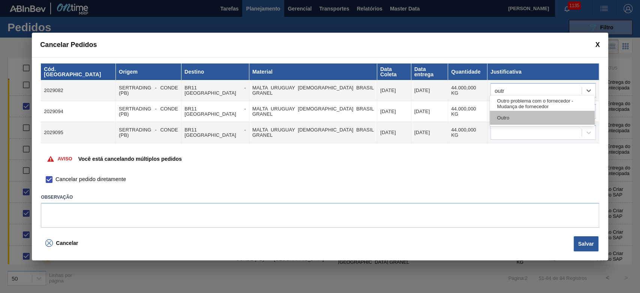
click at [516, 116] on div "Outro" at bounding box center [542, 118] width 105 height 14
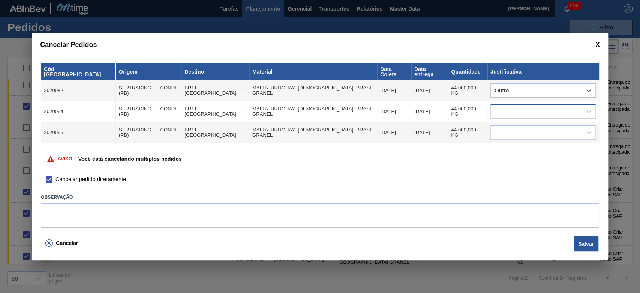
click at [506, 106] on div at bounding box center [536, 111] width 91 height 11
type input "out"
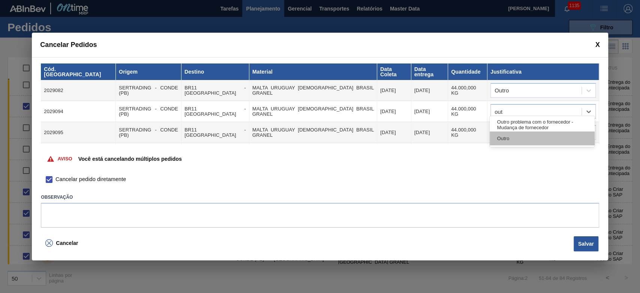
click at [512, 141] on div "Outro" at bounding box center [542, 138] width 105 height 14
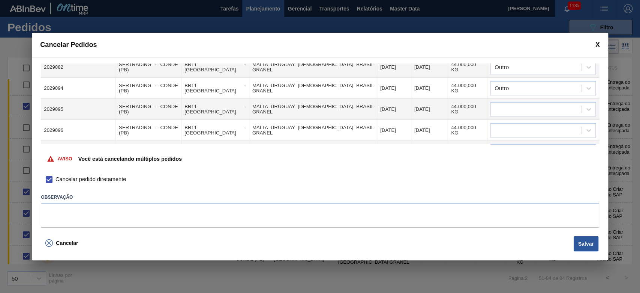
scroll to position [8, 0]
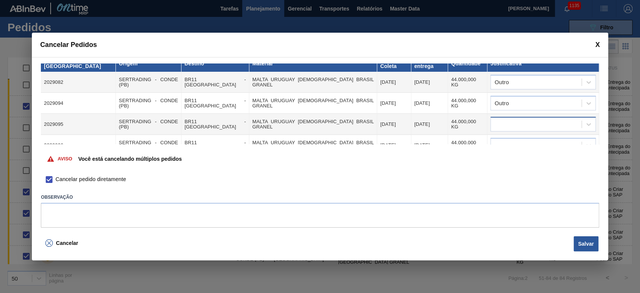
click at [522, 119] on div at bounding box center [536, 124] width 91 height 11
type input "out"
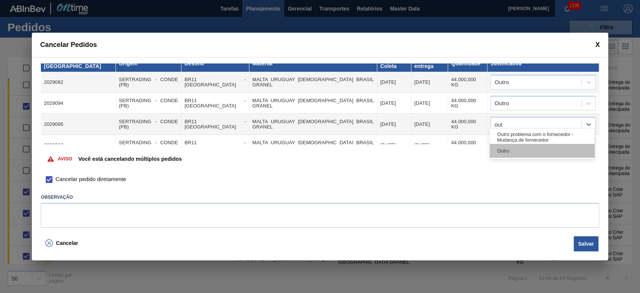
click at [512, 155] on div "Outro" at bounding box center [542, 151] width 105 height 14
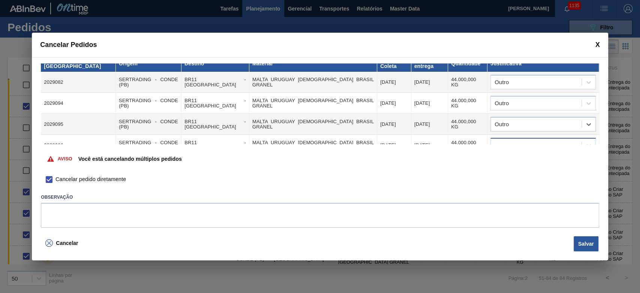
scroll to position [58, 0]
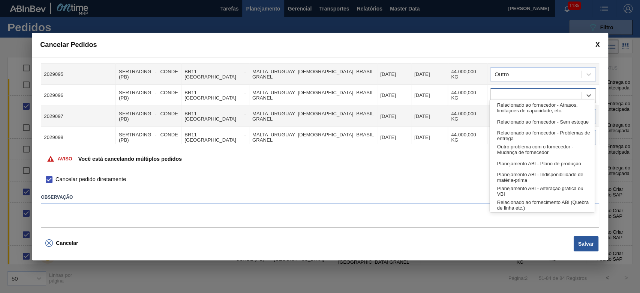
click at [525, 90] on div at bounding box center [536, 95] width 91 height 11
type input "ou"
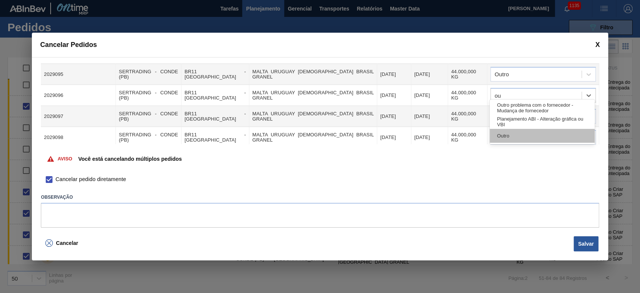
click at [494, 138] on div "Outro" at bounding box center [542, 136] width 105 height 14
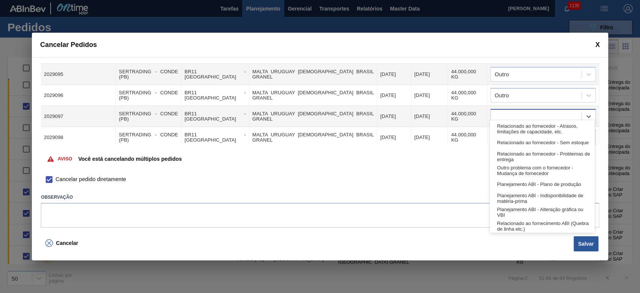
click at [513, 111] on div at bounding box center [536, 116] width 91 height 11
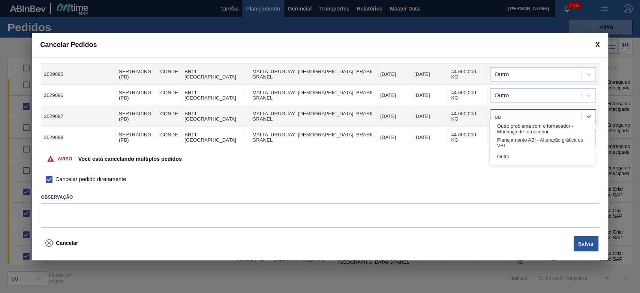
type input "out"
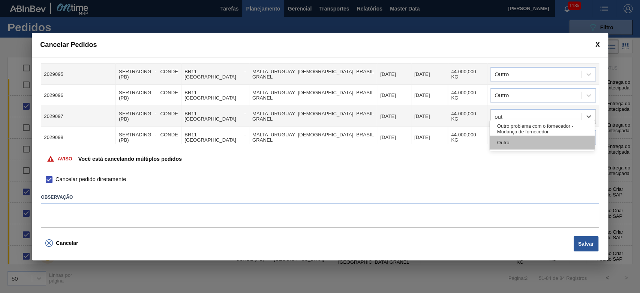
click at [506, 143] on div "Outro" at bounding box center [542, 142] width 105 height 14
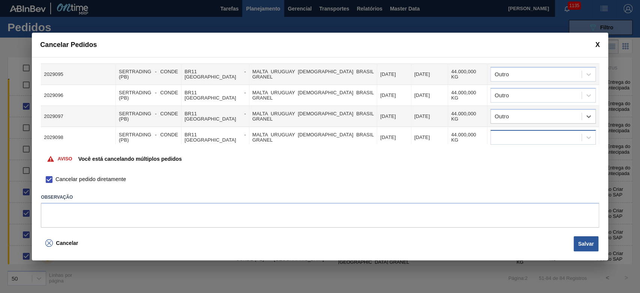
click at [519, 132] on div at bounding box center [536, 137] width 91 height 11
type input "out"
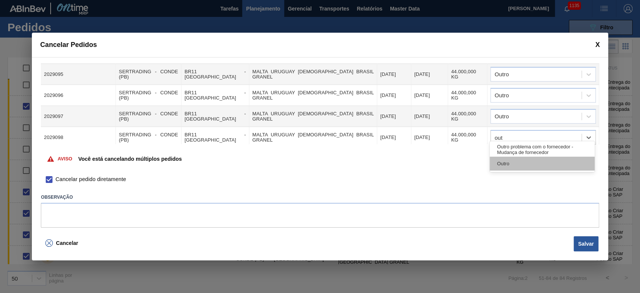
click at [513, 161] on div "Outro" at bounding box center [542, 163] width 105 height 14
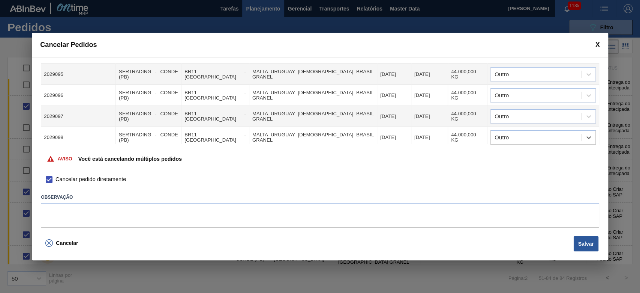
scroll to position [108, 0]
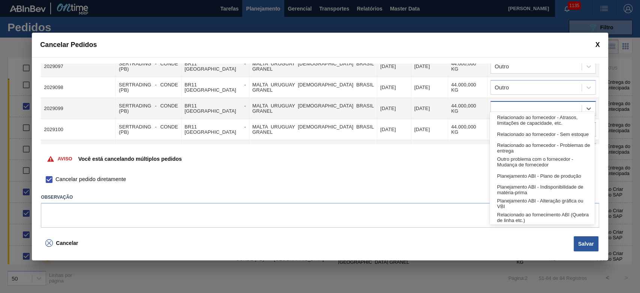
click at [515, 104] on div at bounding box center [536, 108] width 91 height 11
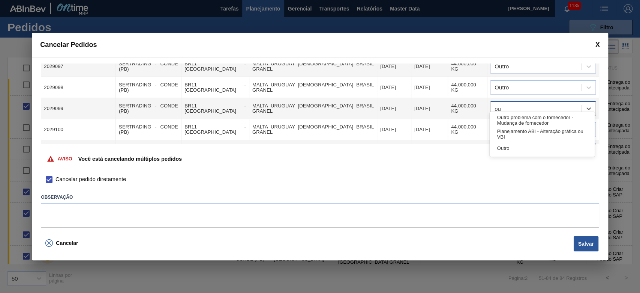
type input "out"
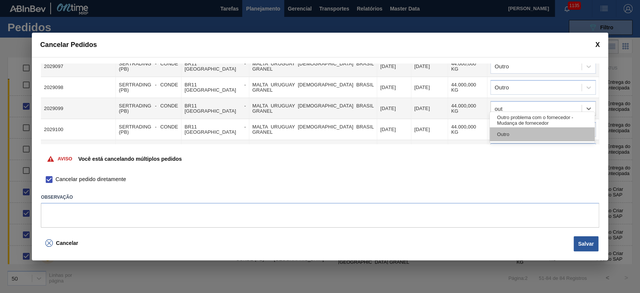
click at [524, 129] on div "Outro" at bounding box center [542, 134] width 105 height 14
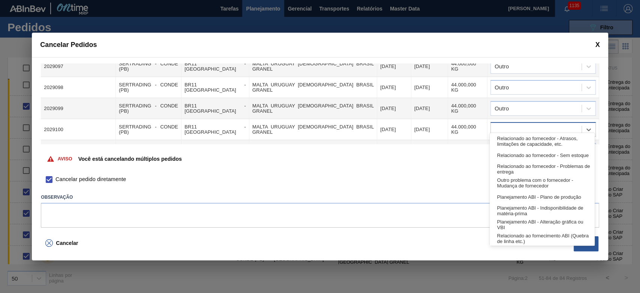
click at [524, 122] on div at bounding box center [543, 129] width 105 height 15
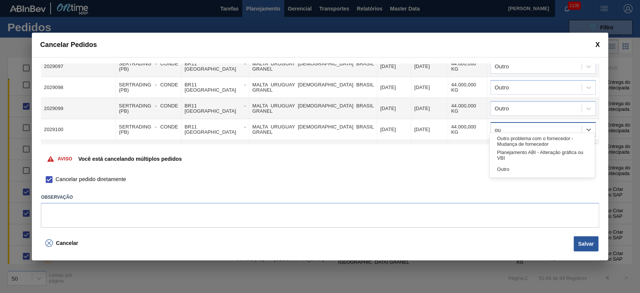
type input "out"
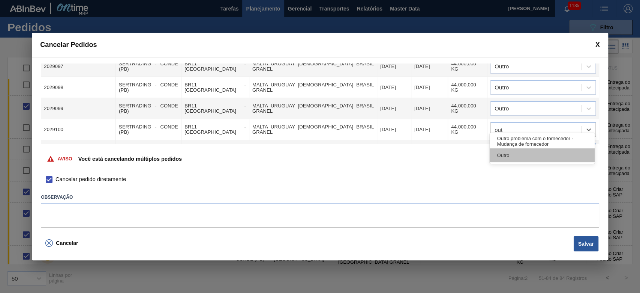
click at [508, 158] on div "Outro" at bounding box center [542, 155] width 105 height 14
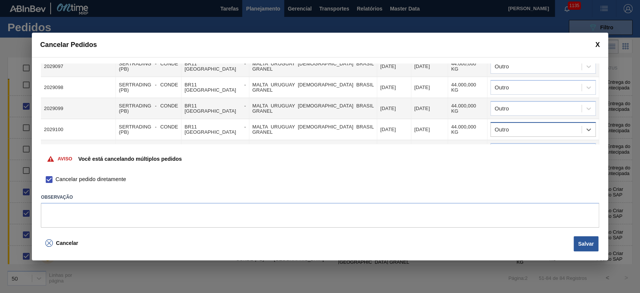
scroll to position [158, 0]
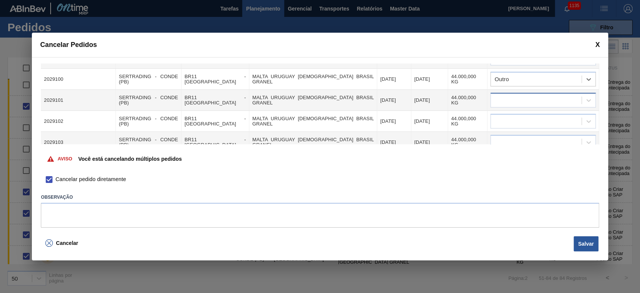
click at [534, 95] on div at bounding box center [536, 100] width 91 height 11
type input "out"
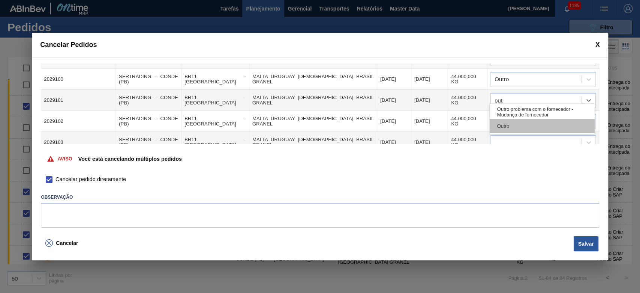
click at [502, 127] on div "Outro" at bounding box center [542, 126] width 105 height 14
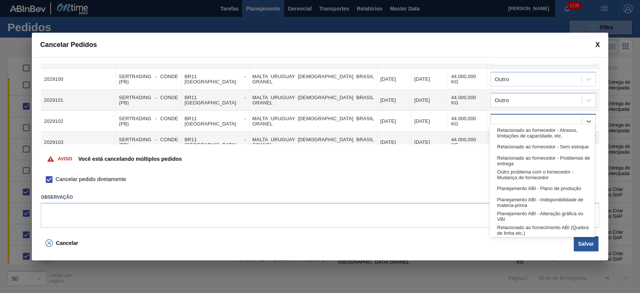
click at [504, 116] on div at bounding box center [536, 121] width 91 height 11
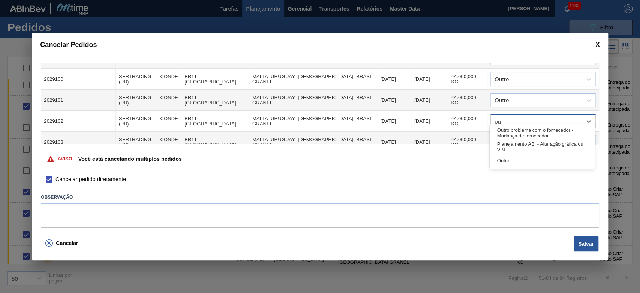
type input "out"
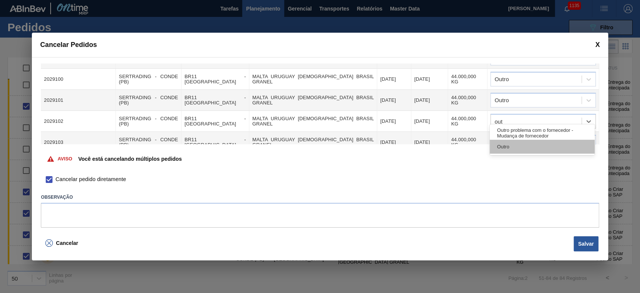
click at [502, 152] on div "Outro" at bounding box center [542, 147] width 105 height 14
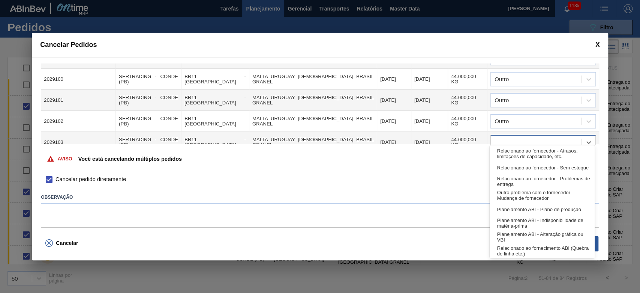
click at [514, 137] on div at bounding box center [536, 142] width 91 height 11
type input "ou"
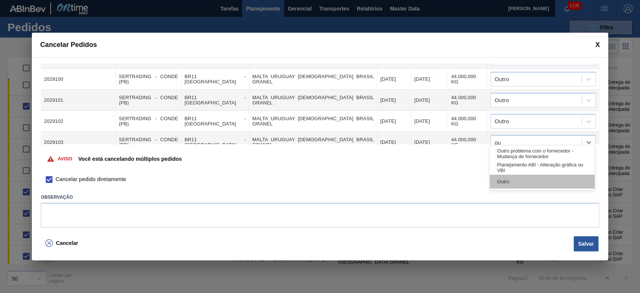
click at [507, 176] on div "Outro" at bounding box center [542, 181] width 105 height 14
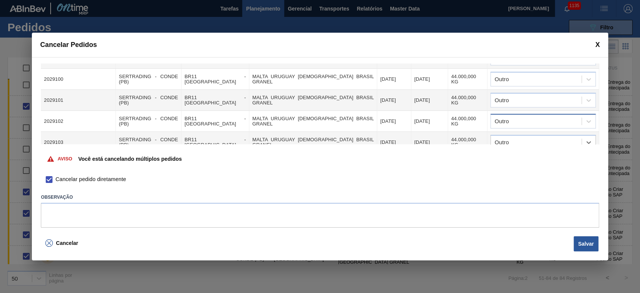
scroll to position [208, 0]
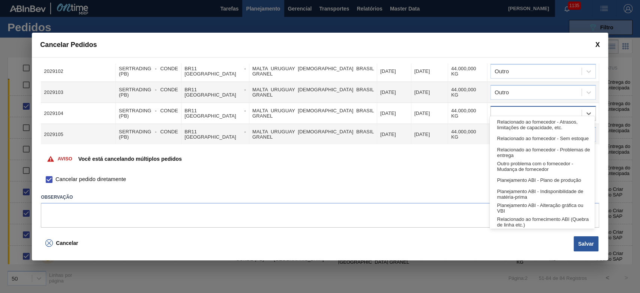
click at [519, 108] on div at bounding box center [536, 113] width 91 height 11
type input "ou"
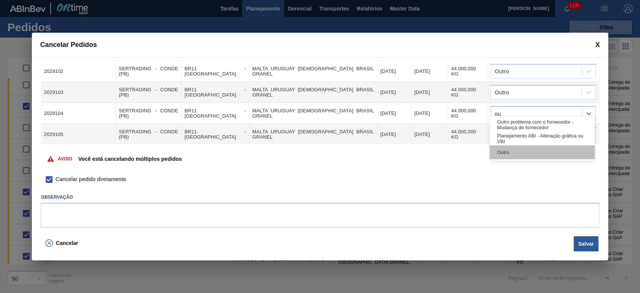
click at [498, 149] on div "Outro" at bounding box center [542, 152] width 105 height 14
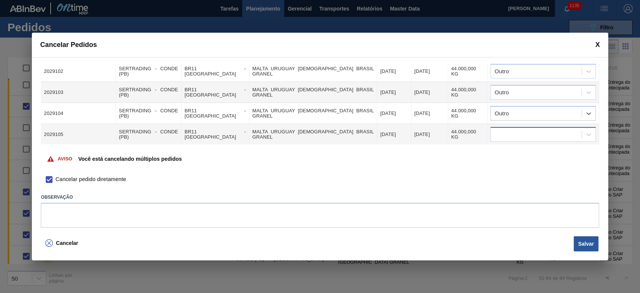
click at [509, 129] on div at bounding box center [536, 134] width 91 height 11
type input "out"
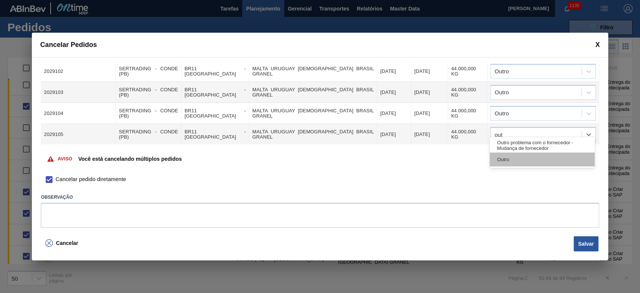
click at [512, 157] on div "Outro" at bounding box center [542, 159] width 105 height 14
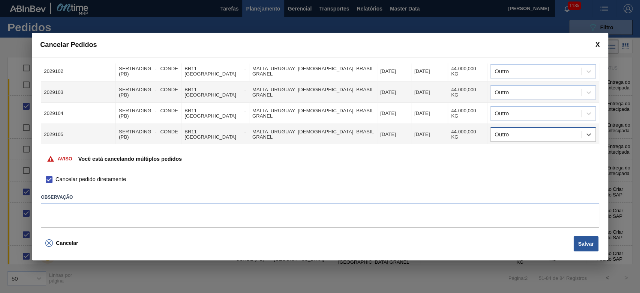
scroll to position [258, 0]
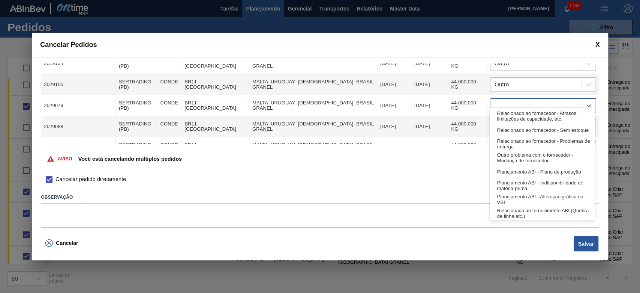
click at [517, 100] on div at bounding box center [536, 105] width 91 height 11
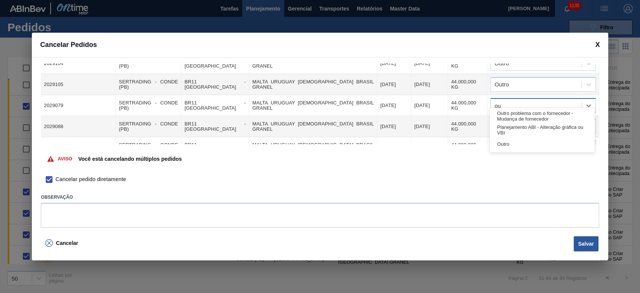
type input "out"
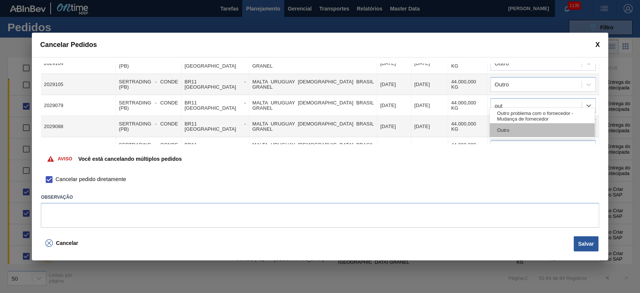
click at [513, 129] on div "Outro" at bounding box center [542, 130] width 105 height 14
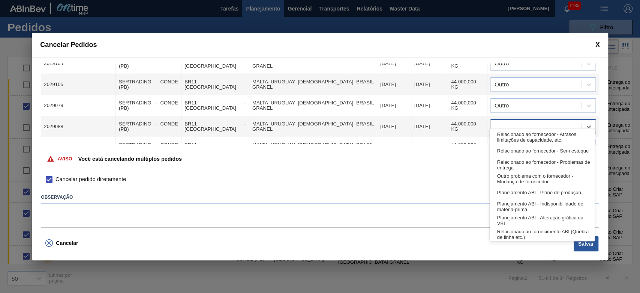
click at [513, 121] on div at bounding box center [536, 126] width 91 height 11
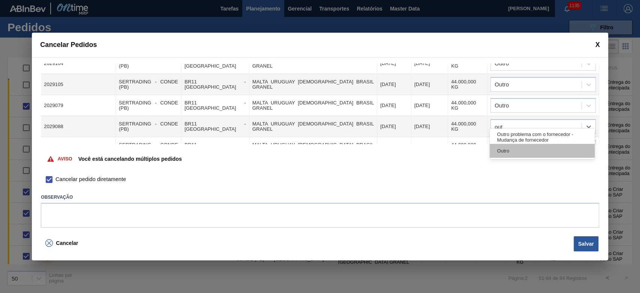
click at [515, 150] on div "Outro" at bounding box center [542, 151] width 105 height 14
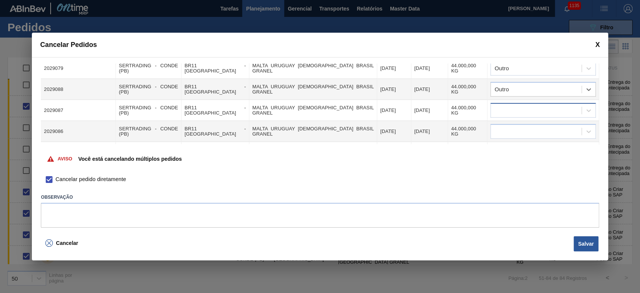
scroll to position [308, 0]
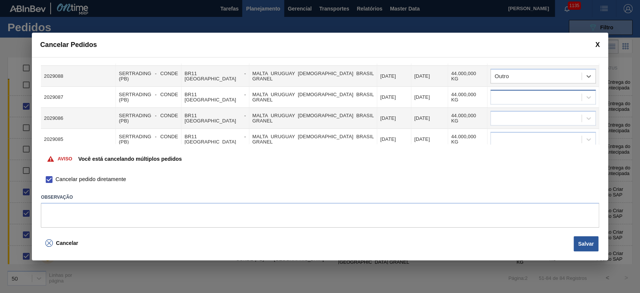
click at [519, 92] on div at bounding box center [536, 97] width 91 height 11
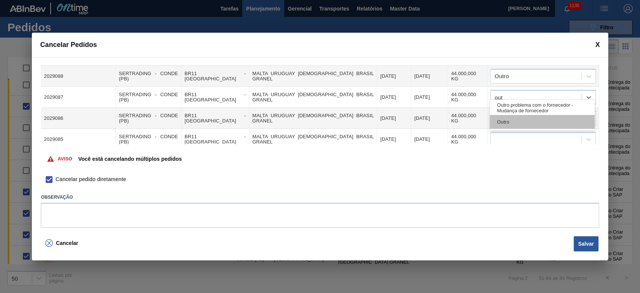
click at [512, 119] on div "Outro" at bounding box center [542, 122] width 105 height 14
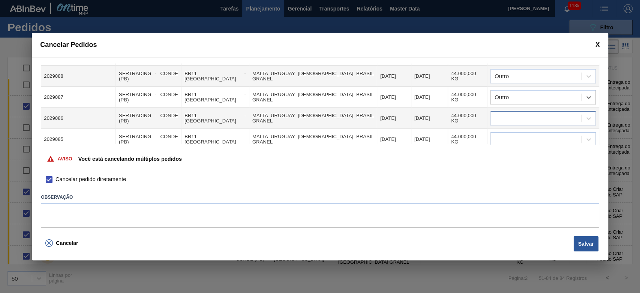
click at [516, 113] on div at bounding box center [536, 118] width 91 height 11
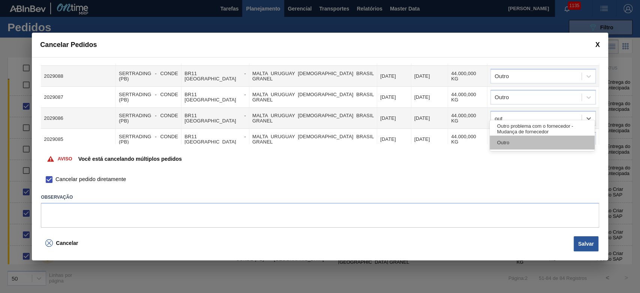
click at [519, 144] on div "Outro" at bounding box center [542, 142] width 105 height 14
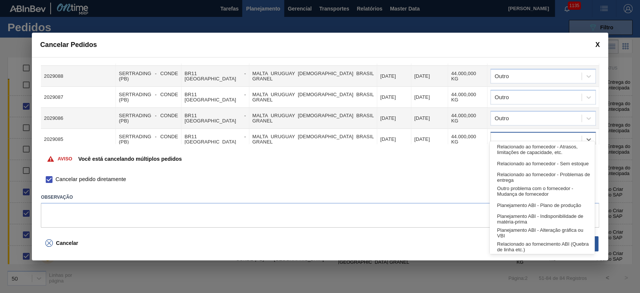
click at [520, 134] on div at bounding box center [536, 139] width 91 height 11
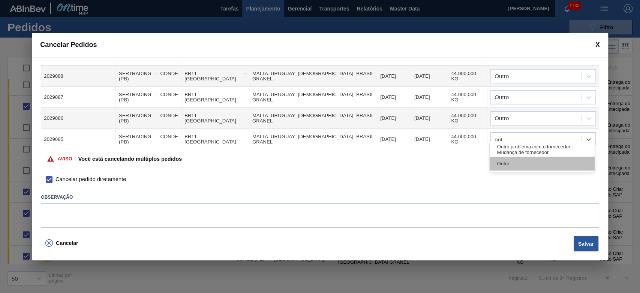
click at [510, 160] on div "Outro" at bounding box center [542, 163] width 105 height 14
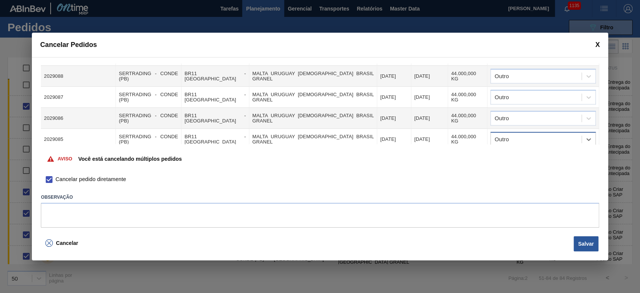
scroll to position [358, 0]
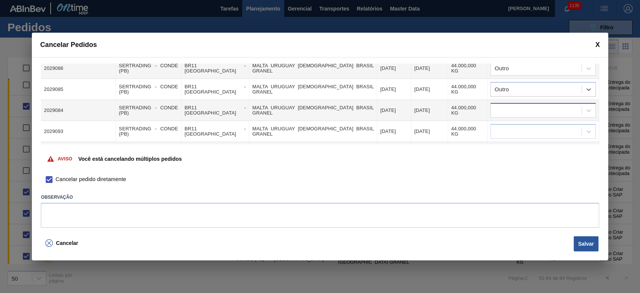
click at [512, 105] on div at bounding box center [536, 110] width 91 height 11
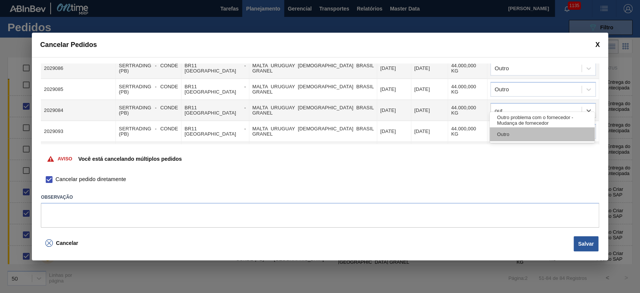
click at [518, 137] on div "Outro" at bounding box center [542, 134] width 105 height 14
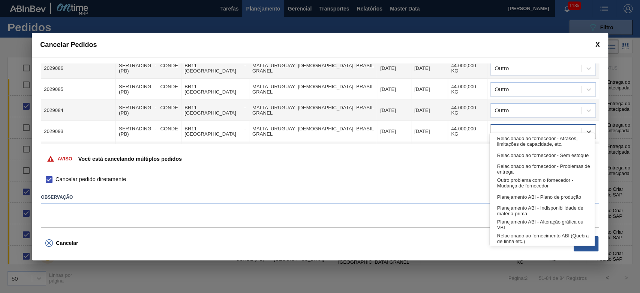
click at [521, 126] on div at bounding box center [536, 131] width 91 height 11
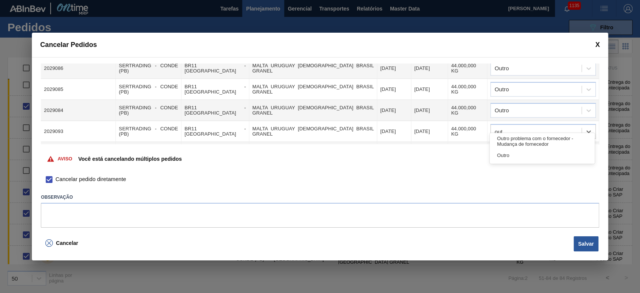
click at [513, 159] on div "Outro" at bounding box center [542, 155] width 105 height 14
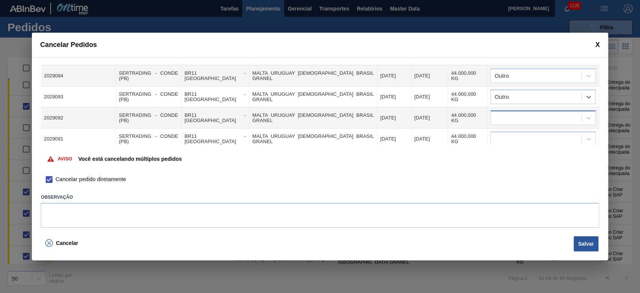
scroll to position [408, 0]
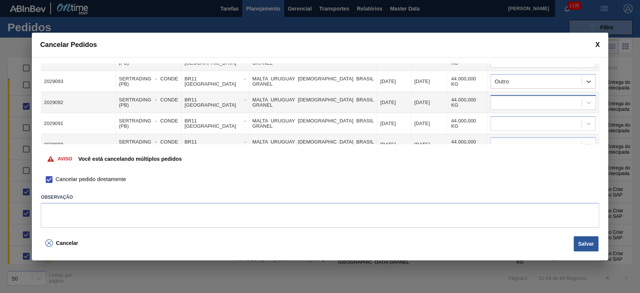
click at [518, 98] on div at bounding box center [536, 102] width 91 height 11
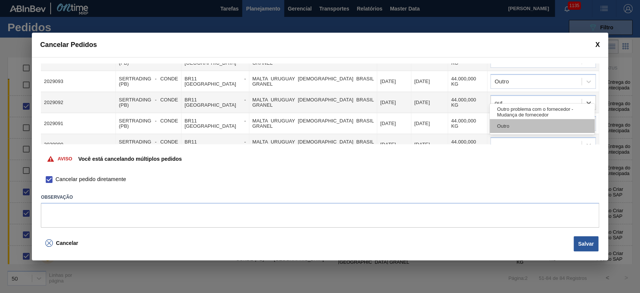
click at [505, 125] on div "Outro" at bounding box center [542, 126] width 105 height 14
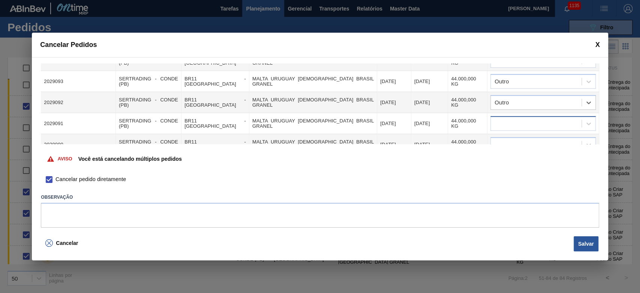
click at [507, 118] on div at bounding box center [536, 123] width 91 height 11
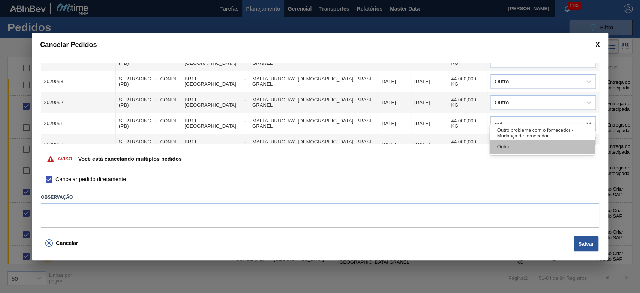
click at [493, 145] on div "Outro" at bounding box center [542, 147] width 105 height 14
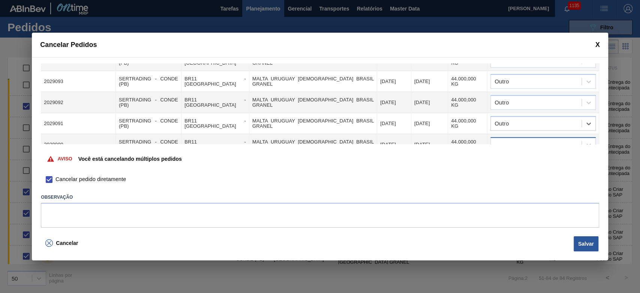
click at [500, 139] on div at bounding box center [536, 144] width 91 height 11
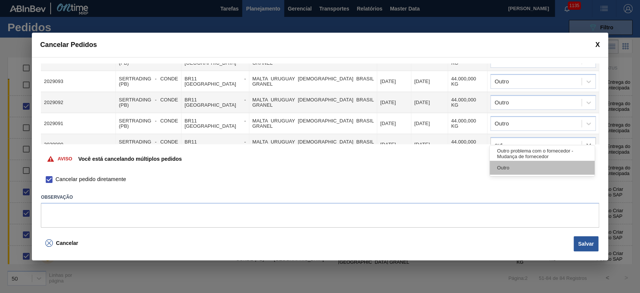
click at [503, 164] on div "Outro" at bounding box center [542, 168] width 105 height 14
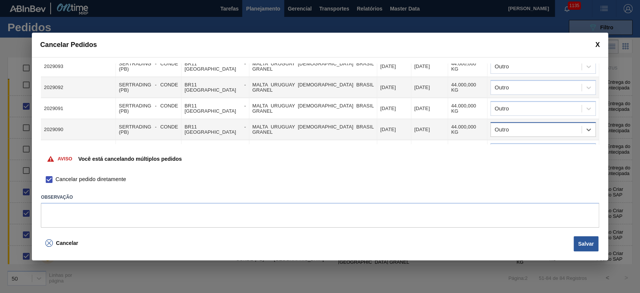
scroll to position [431, 0]
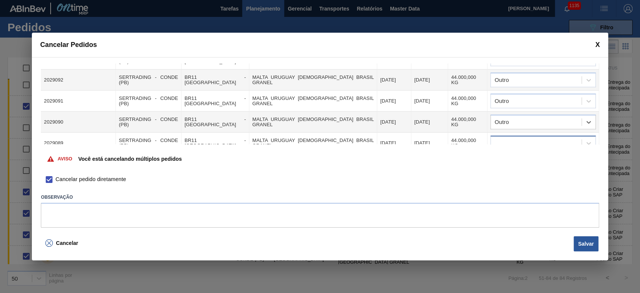
click at [513, 138] on div at bounding box center [536, 143] width 91 height 11
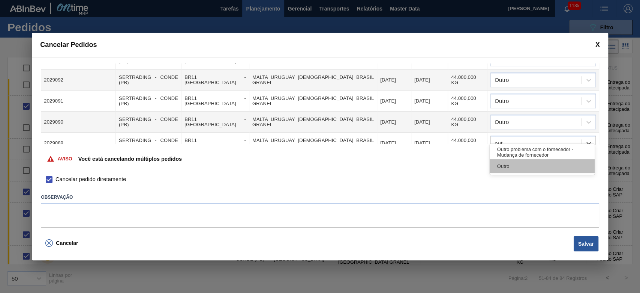
click at [516, 167] on div "Outro" at bounding box center [542, 166] width 105 height 14
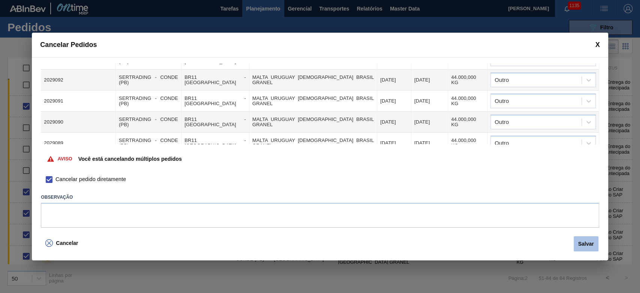
click at [589, 248] on button "Salvar" at bounding box center [586, 243] width 25 height 15
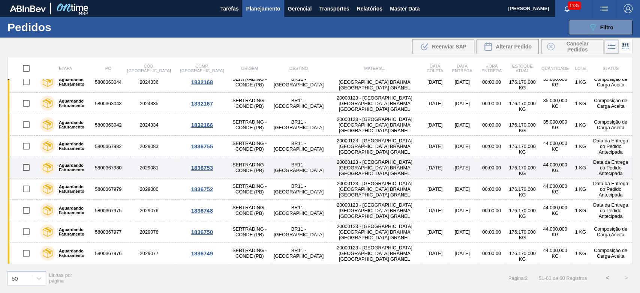
scroll to position [29, 0]
